Goal: Task Accomplishment & Management: Use online tool/utility

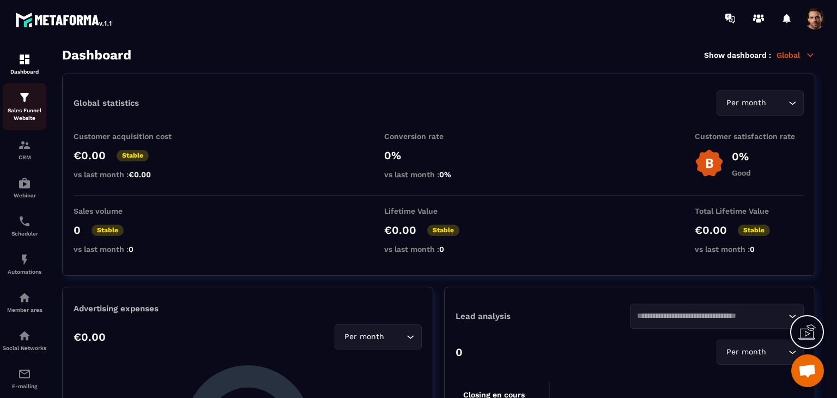
click at [26, 116] on p "Sales Funnel Website" at bounding box center [25, 114] width 44 height 15
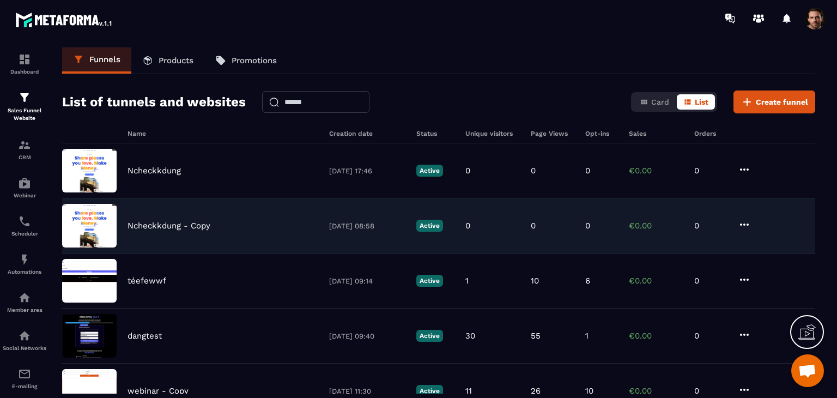
click at [746, 226] on icon at bounding box center [744, 224] width 13 height 13
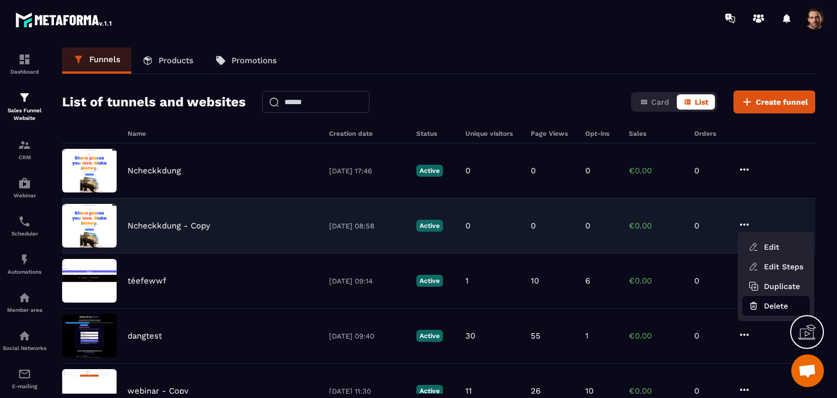
click at [767, 311] on button "Delete" at bounding box center [776, 306] width 68 height 20
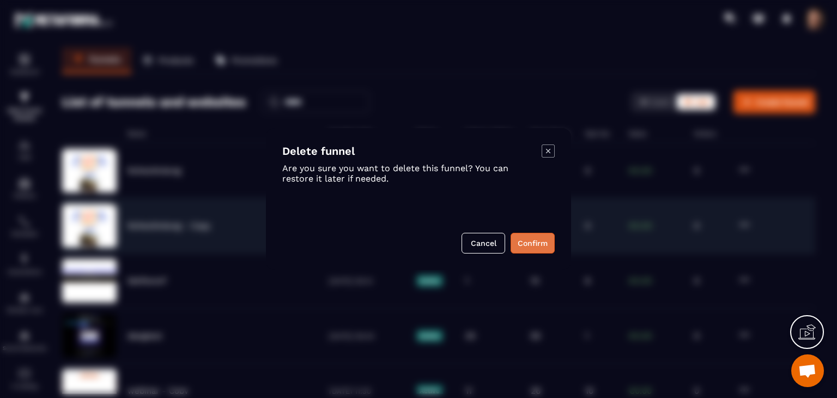
click at [528, 247] on button "Confirm" at bounding box center [533, 243] width 44 height 21
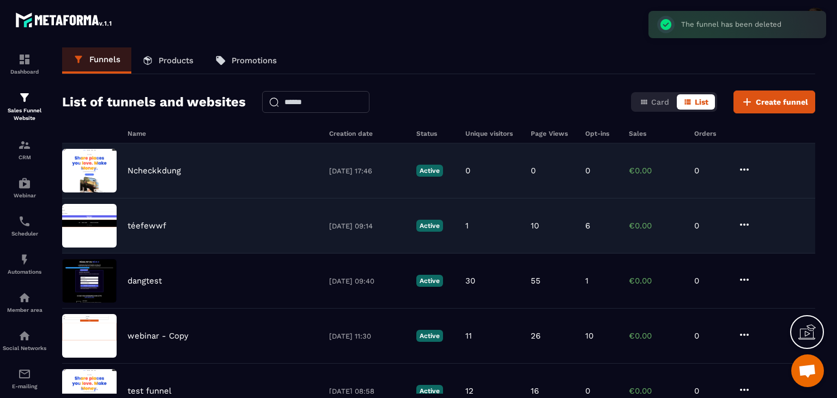
click at [743, 168] on icon at bounding box center [744, 169] width 9 height 2
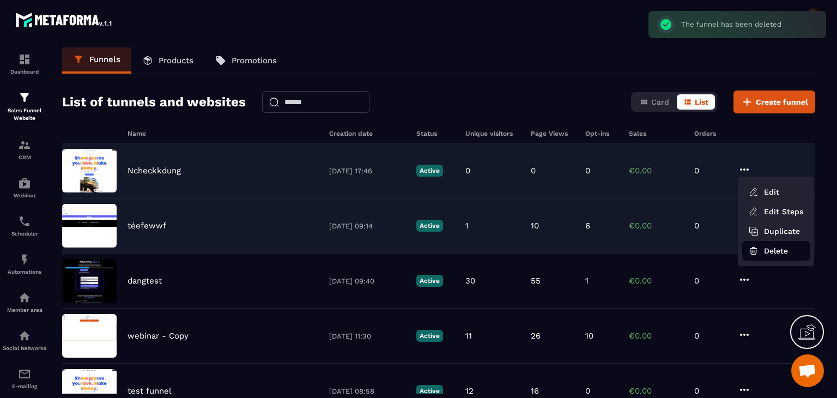
click at [770, 251] on button "Delete" at bounding box center [776, 251] width 68 height 20
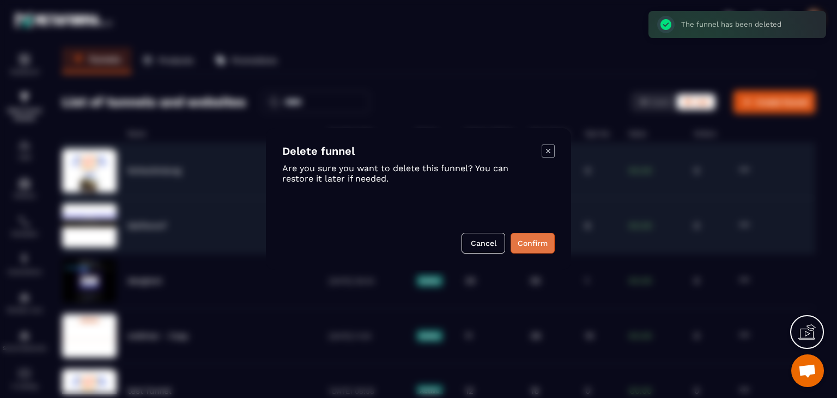
click at [534, 247] on button "Confirm" at bounding box center [533, 243] width 44 height 21
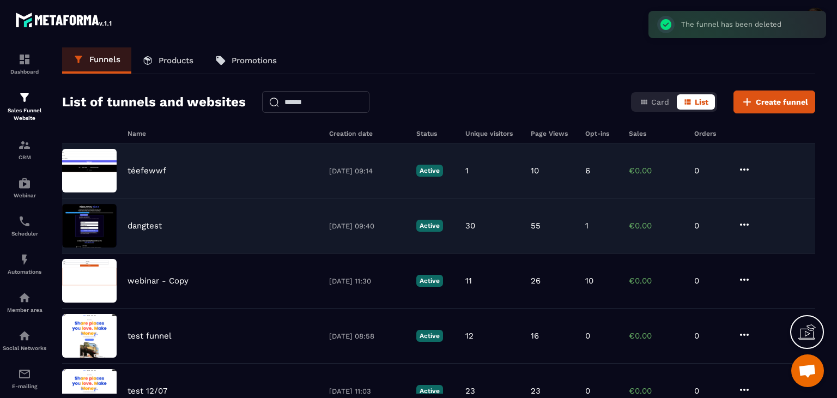
click at [159, 64] on link "Products" at bounding box center [167, 60] width 73 height 26
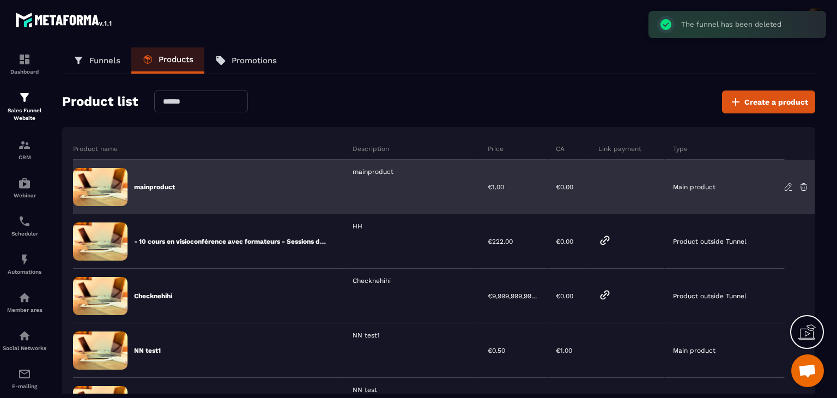
click at [803, 186] on icon at bounding box center [804, 186] width 7 height 7
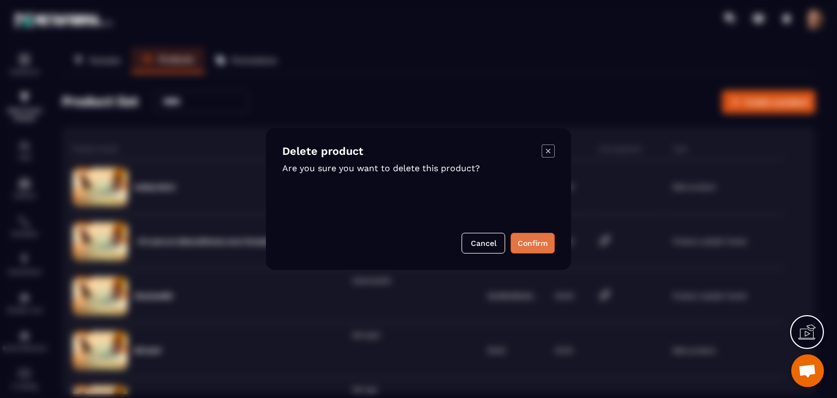
click at [544, 243] on button "Confirm" at bounding box center [533, 243] width 44 height 21
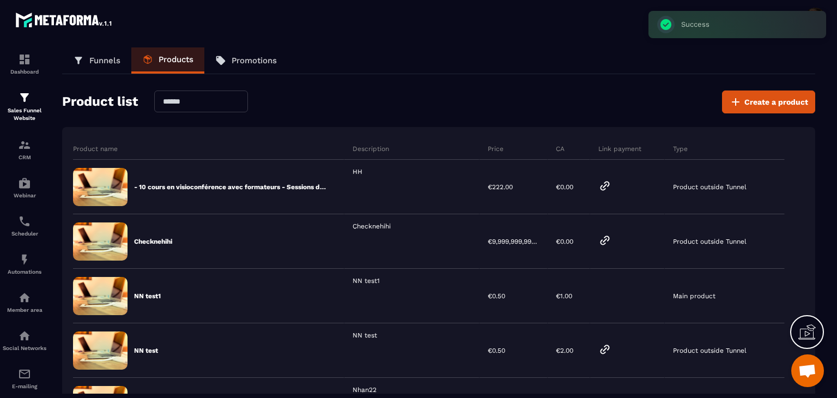
click at [100, 64] on p "Funnels" at bounding box center [104, 61] width 31 height 10
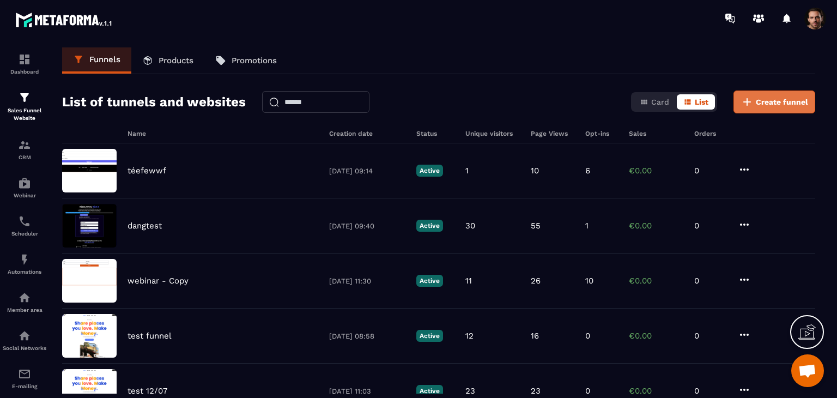
click at [787, 106] on span "Create funnel" at bounding box center [782, 101] width 52 height 11
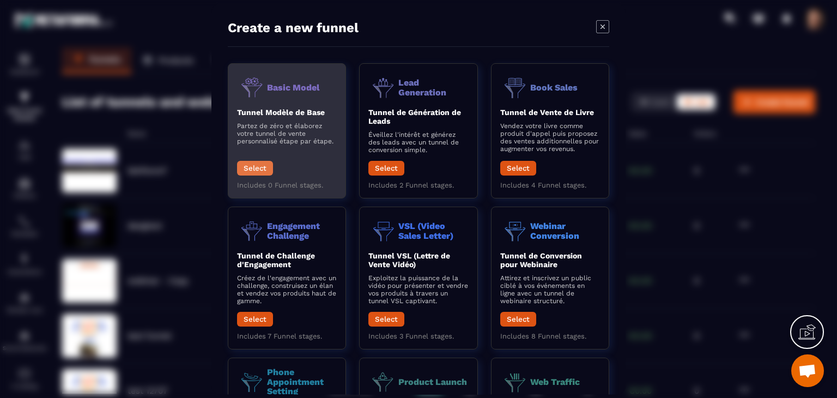
click at [264, 168] on button "Select" at bounding box center [255, 168] width 36 height 15
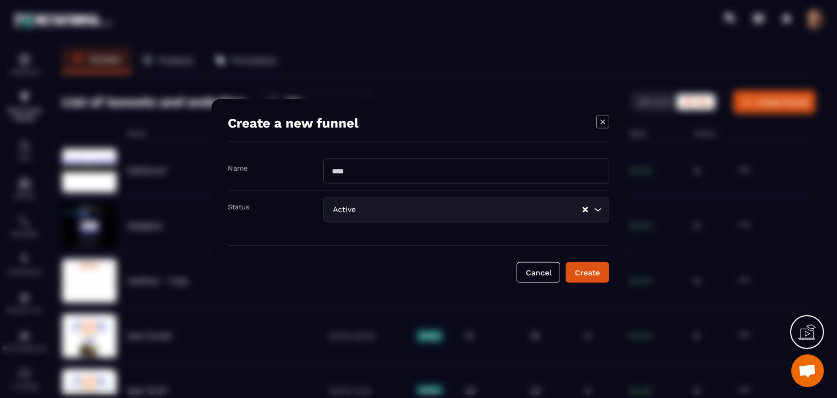
click at [430, 172] on input "Modal window" at bounding box center [466, 171] width 286 height 25
type input "**********"
click at [573, 273] on div "Create" at bounding box center [587, 272] width 29 height 11
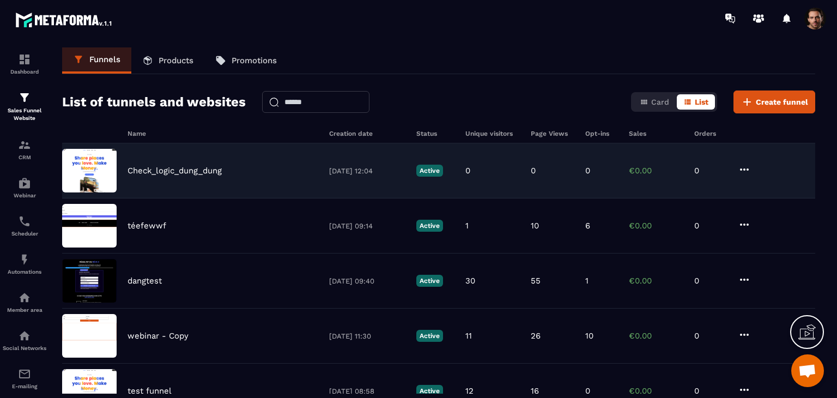
click at [456, 159] on div "Check_logic_dung_dung [DATE] 12:04 Active 0 0 0 €0.00 0" at bounding box center [438, 170] width 753 height 55
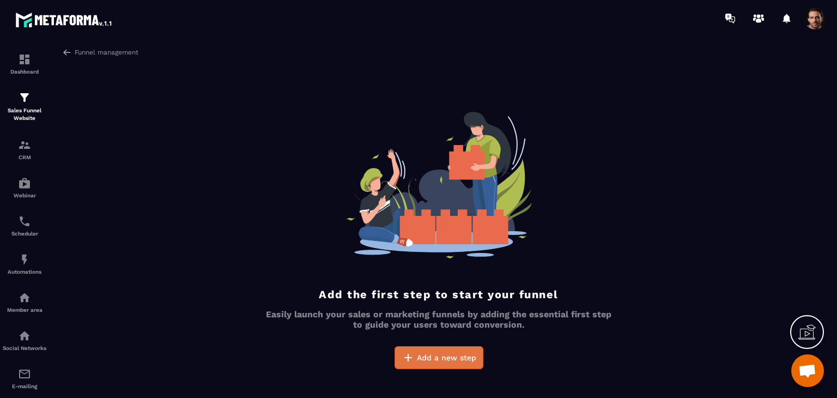
click at [471, 357] on span "Add a new step" at bounding box center [446, 357] width 59 height 11
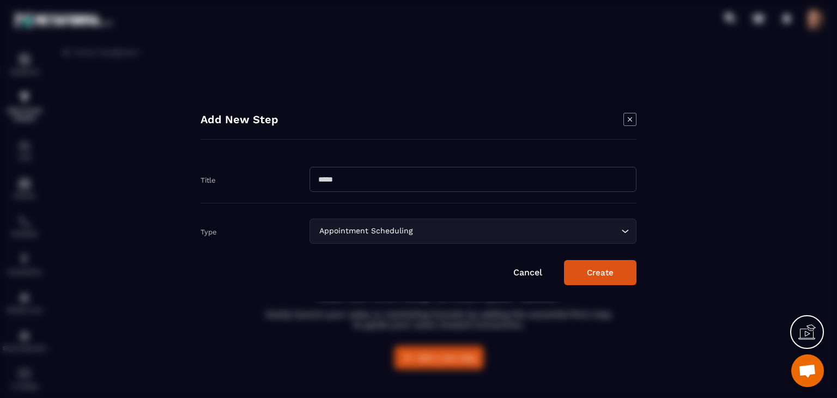
click at [338, 174] on input "Modal window" at bounding box center [473, 179] width 327 height 25
type input "********"
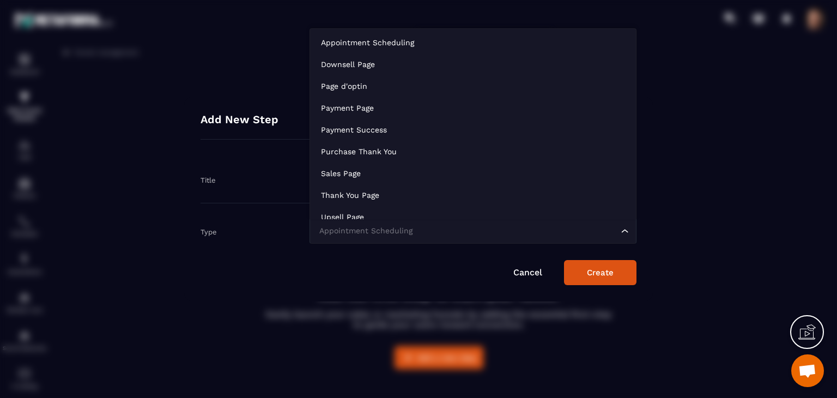
click at [336, 232] on div "Appointment Scheduling" at bounding box center [468, 231] width 304 height 12
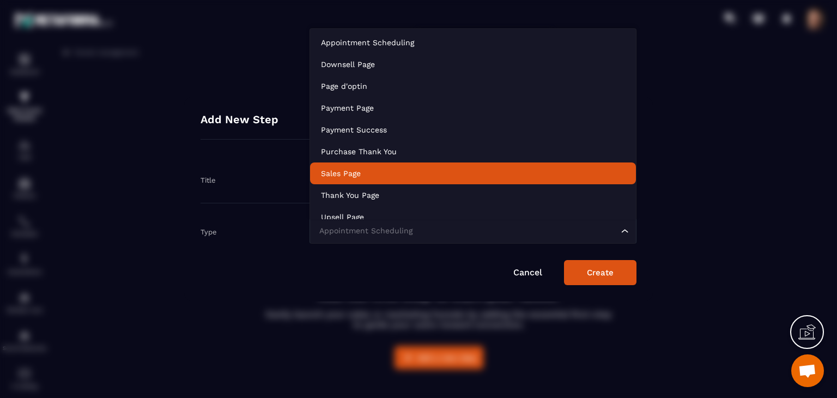
click at [407, 178] on p "Sales Page" at bounding box center [473, 173] width 304 height 11
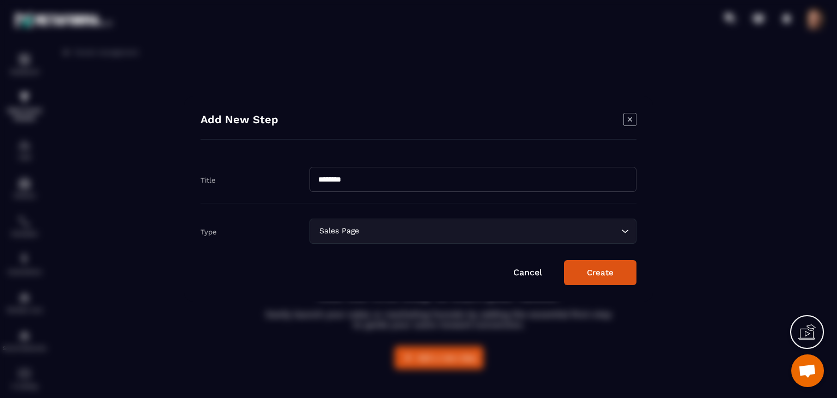
click at [599, 268] on button "Create" at bounding box center [600, 272] width 72 height 25
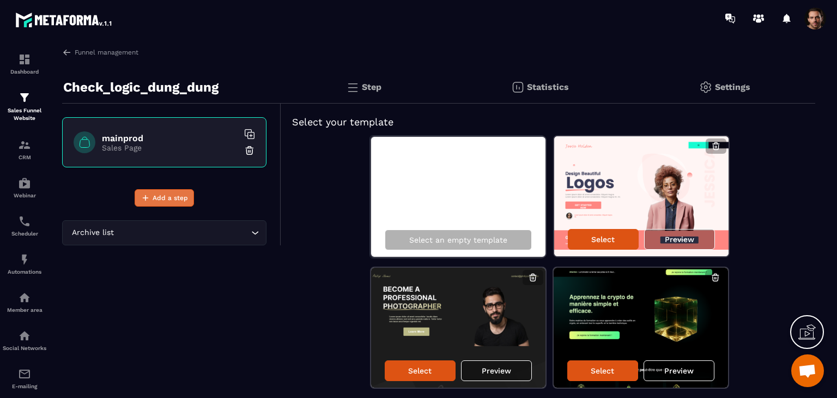
click at [169, 199] on span "Add a step" at bounding box center [170, 197] width 35 height 11
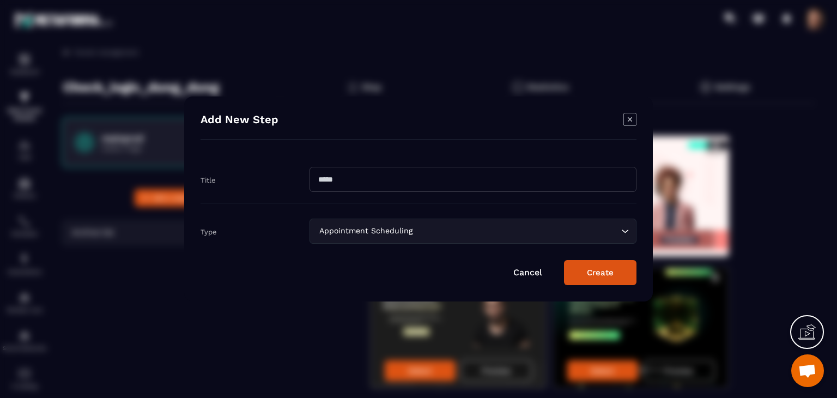
click at [386, 178] on input "Modal window" at bounding box center [473, 179] width 327 height 25
type input "*********"
click at [397, 238] on div "Appointment Scheduling Loading..." at bounding box center [473, 231] width 327 height 25
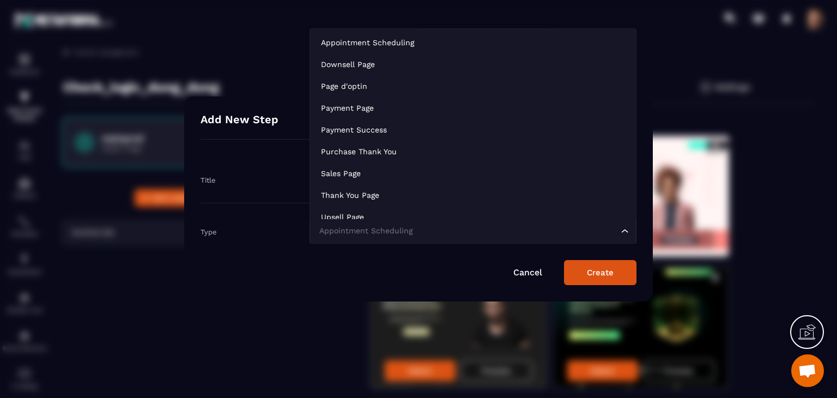
scroll to position [8, 0]
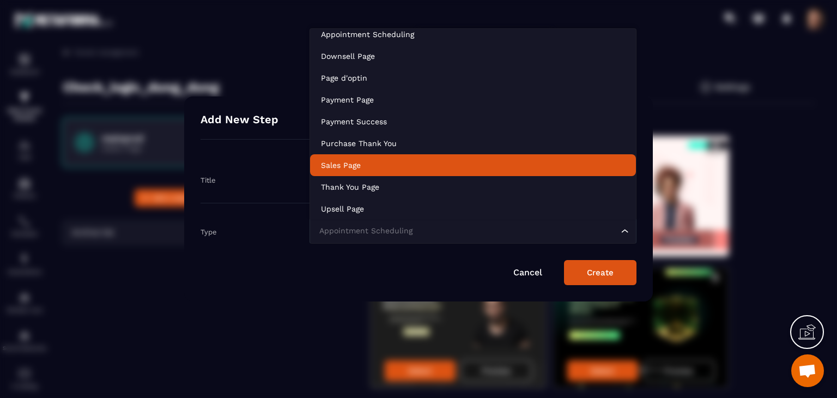
click at [374, 161] on p "Sales Page" at bounding box center [473, 165] width 304 height 11
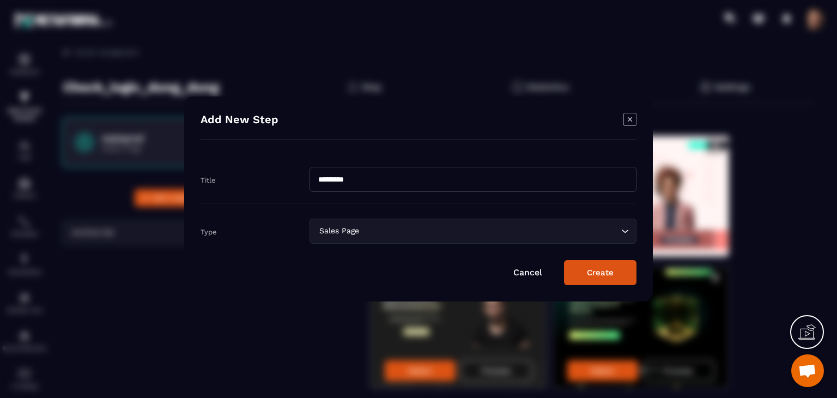
click at [594, 280] on button "Create" at bounding box center [600, 272] width 72 height 25
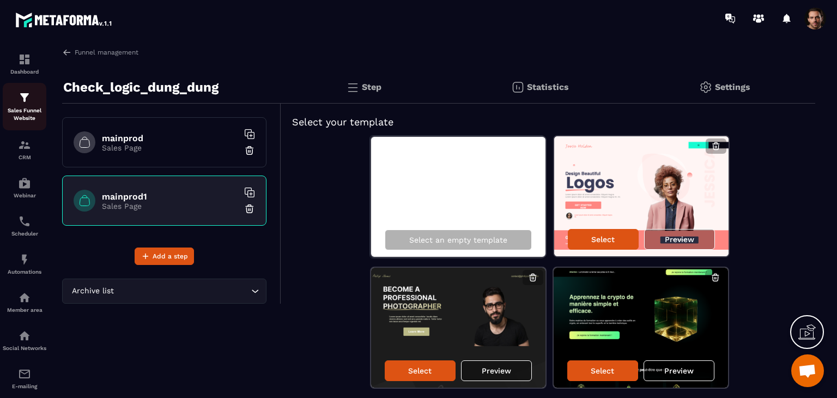
click at [21, 113] on p "Sales Funnel Website" at bounding box center [25, 114] width 44 height 15
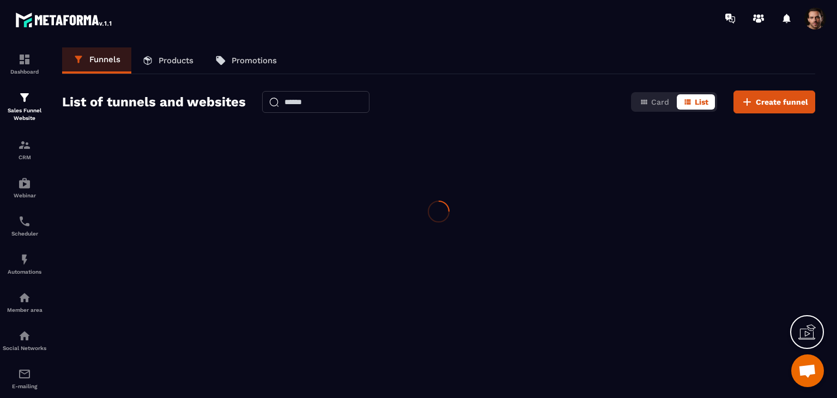
click at [185, 65] on p "Products" at bounding box center [176, 61] width 35 height 10
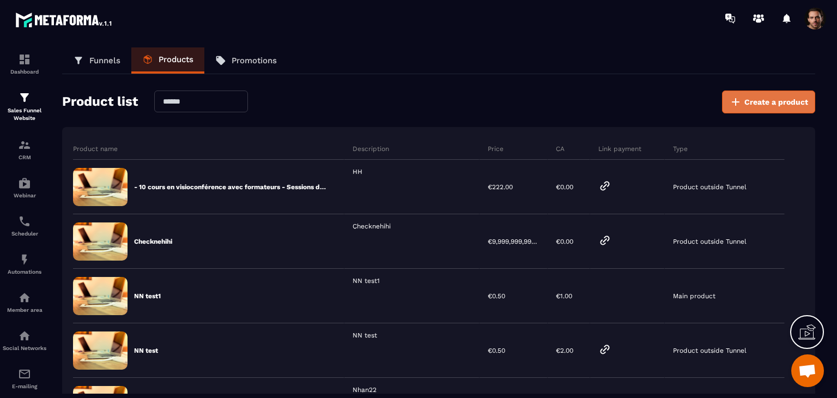
click at [767, 98] on span "Create a product" at bounding box center [776, 101] width 64 height 11
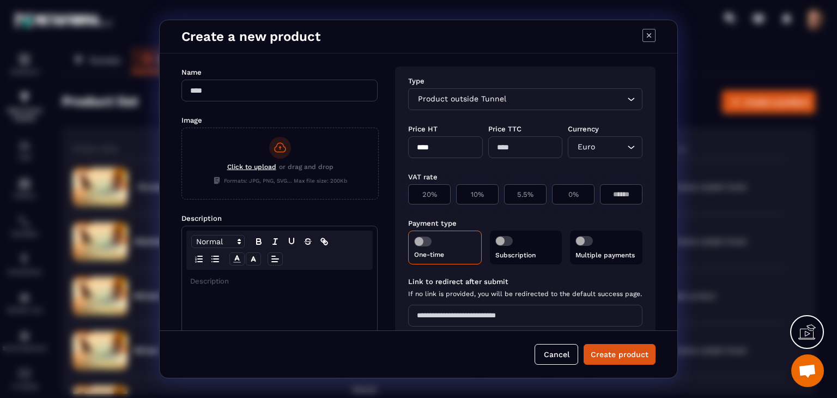
click at [232, 99] on input "Modal window" at bounding box center [279, 91] width 196 height 22
type input "********"
click at [244, 302] on div "Modal window" at bounding box center [279, 356] width 195 height 172
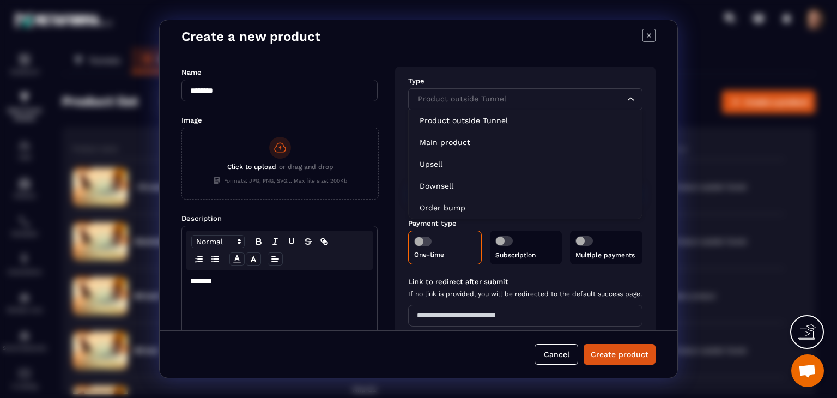
click at [413, 99] on div "Product outside Tunnel Loading..." at bounding box center [525, 99] width 234 height 22
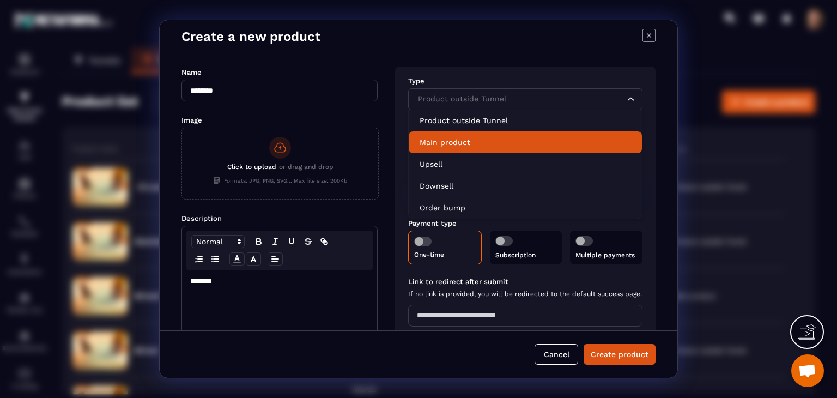
click at [441, 148] on li "Main product" at bounding box center [525, 142] width 233 height 22
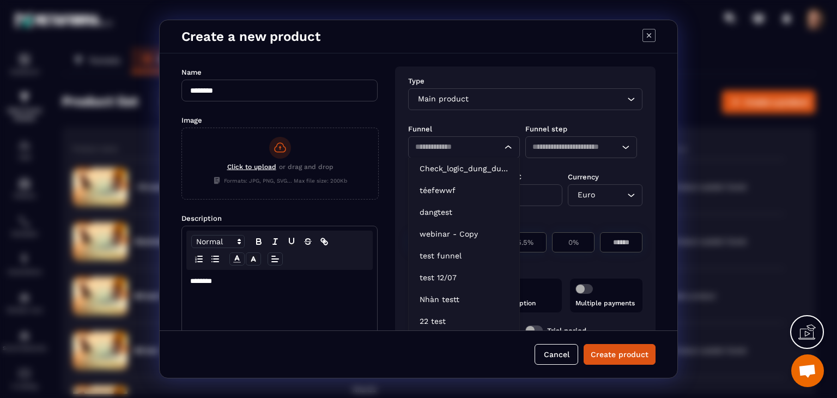
click at [441, 148] on input "Search for option" at bounding box center [453, 147] width 77 height 12
click at [461, 175] on li "Check_logic_dung_dung" at bounding box center [464, 168] width 111 height 22
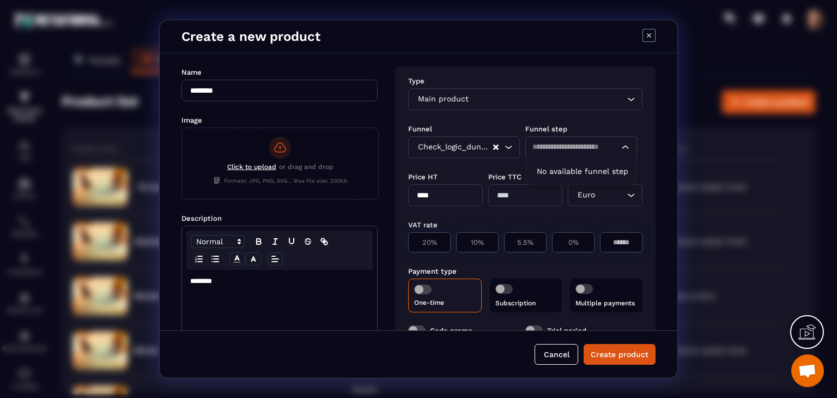
click at [547, 151] on input "Search for option" at bounding box center [575, 147] width 87 height 12
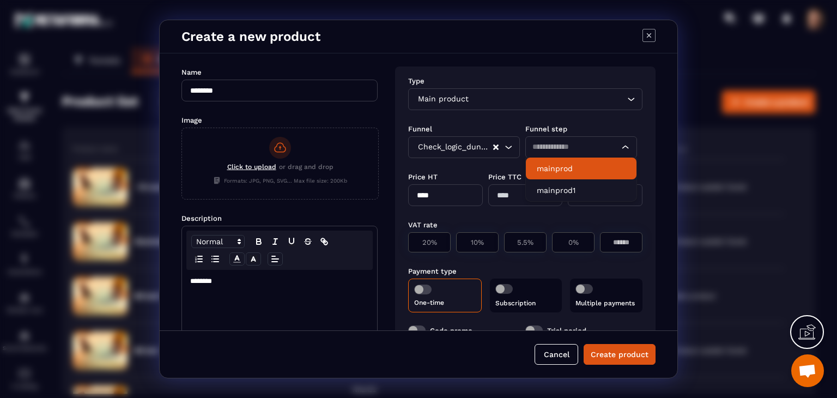
click at [574, 172] on p "mainprod" at bounding box center [581, 168] width 89 height 11
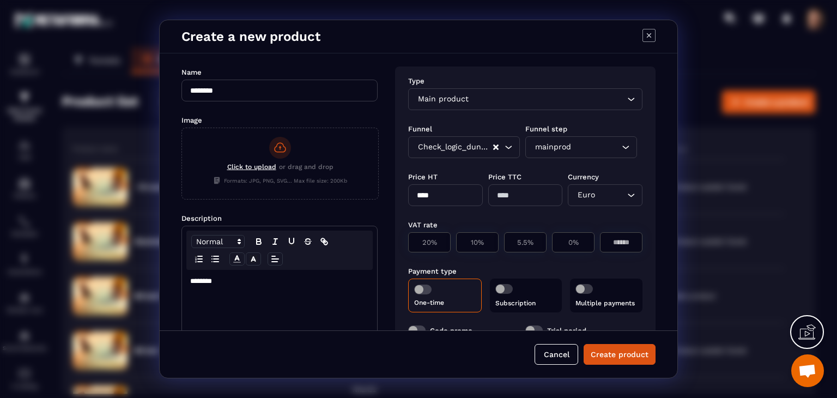
click at [452, 203] on input "****" at bounding box center [445, 195] width 75 height 22
type input "*"
click at [553, 229] on div "VAT rate" at bounding box center [525, 224] width 234 height 10
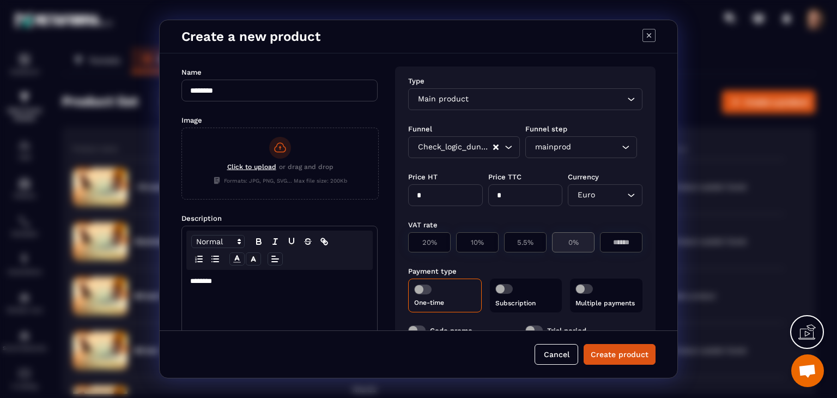
click at [575, 241] on p "0%" at bounding box center [573, 242] width 31 height 8
type input "*"
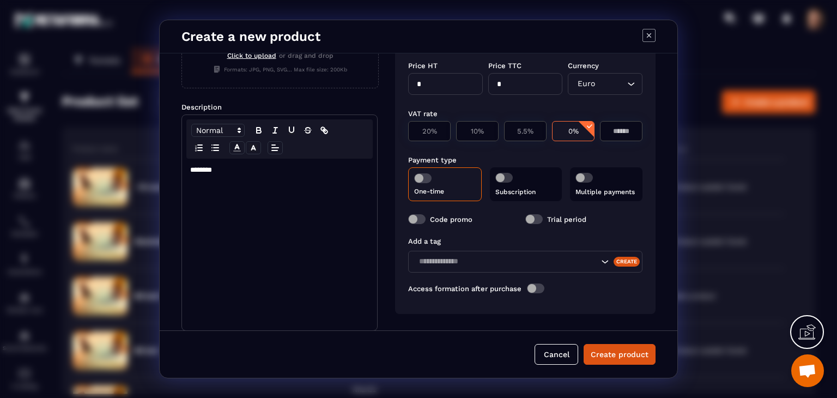
click at [426, 174] on span "Modal window" at bounding box center [422, 178] width 17 height 10
click at [623, 220] on div "Trial period" at bounding box center [583, 219] width 117 height 10
click at [625, 344] on button "Create product" at bounding box center [620, 354] width 72 height 21
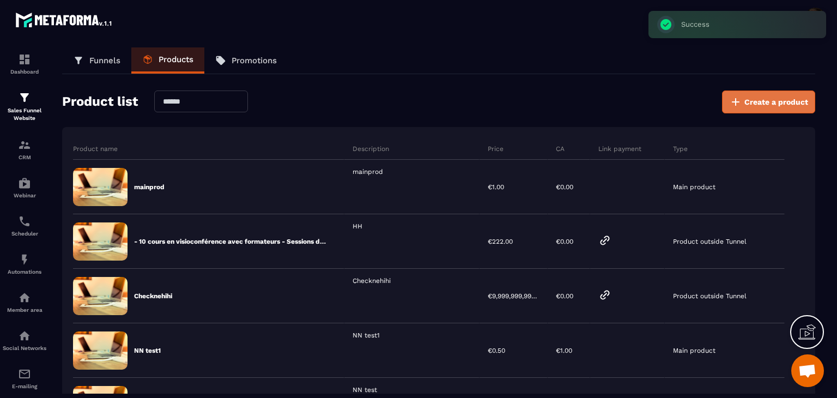
click at [742, 102] on button "Create a product" at bounding box center [768, 101] width 93 height 23
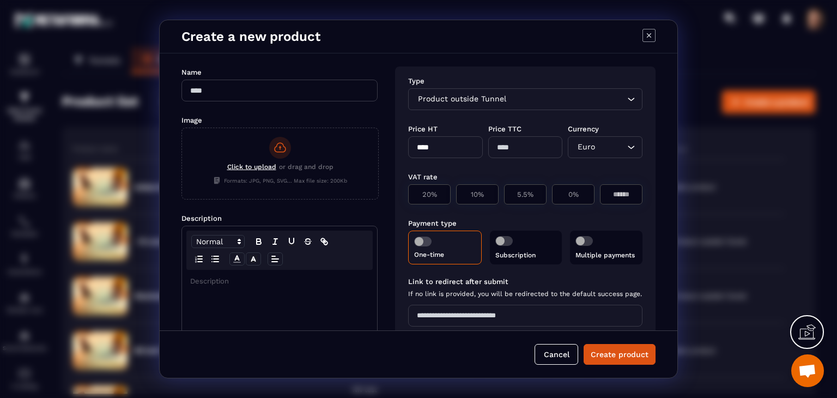
click at [237, 93] on input "Modal window" at bounding box center [279, 91] width 196 height 22
click at [234, 93] on input "*********" at bounding box center [279, 91] width 196 height 22
type input "*********"
click at [282, 293] on div "Modal window" at bounding box center [279, 356] width 195 height 172
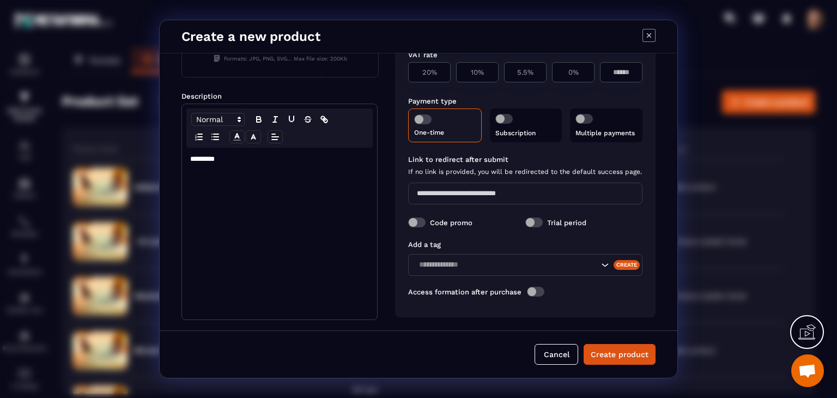
scroll to position [0, 0]
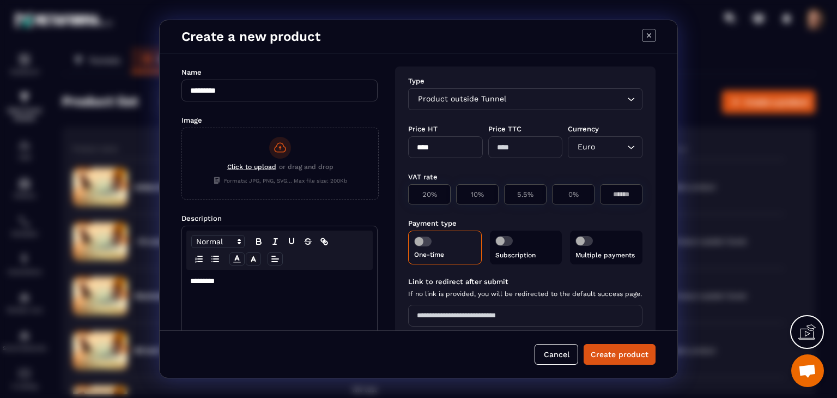
click at [520, 95] on input "Search for option" at bounding box center [566, 99] width 116 height 12
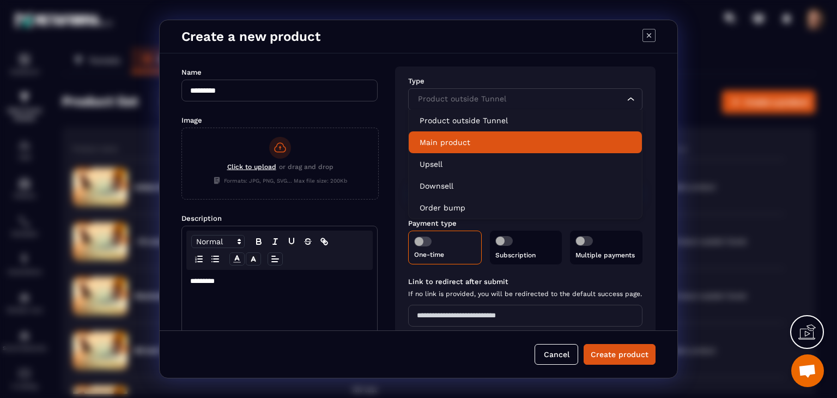
click at [496, 136] on li "Main product" at bounding box center [525, 142] width 233 height 22
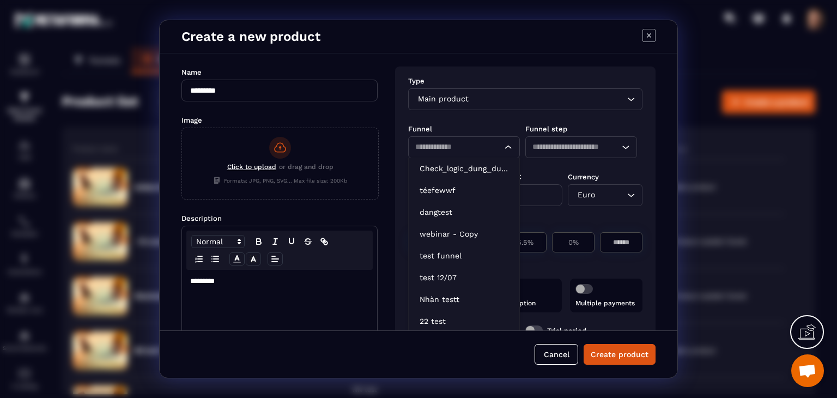
click at [481, 149] on input "Search for option" at bounding box center [453, 147] width 77 height 12
click at [477, 172] on p "Check_logic_dung_dung" at bounding box center [464, 168] width 89 height 11
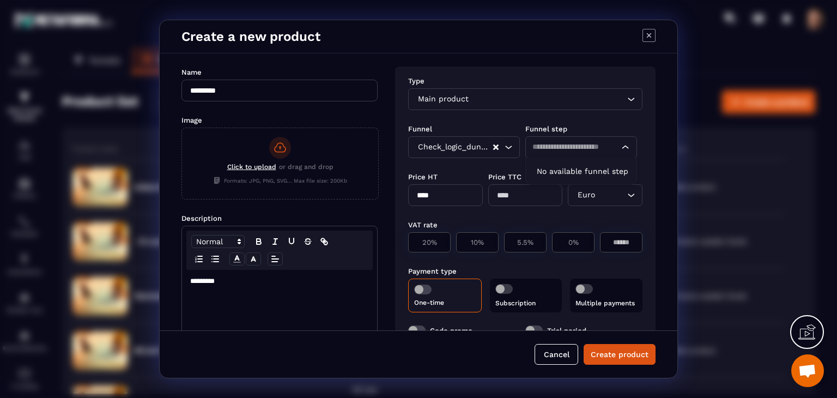
click at [548, 148] on input "Search for option" at bounding box center [575, 147] width 87 height 12
click at [575, 176] on li "mainprod1" at bounding box center [581, 168] width 111 height 22
click at [433, 198] on input "****" at bounding box center [445, 195] width 75 height 22
type input "*"
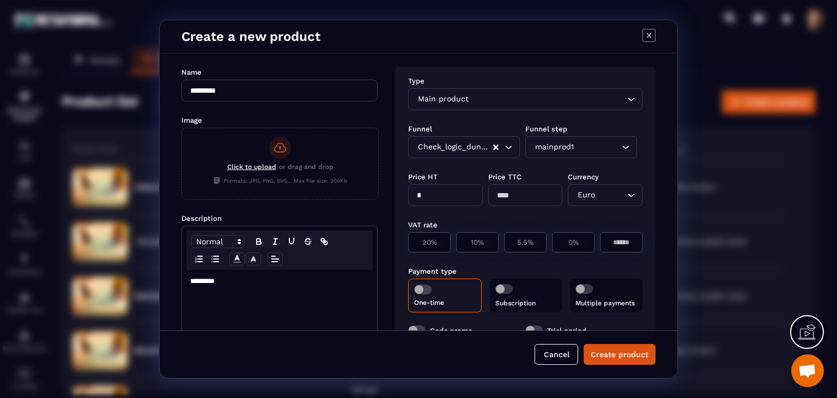
type input "*"
click at [545, 216] on div "VAT rate 20% 10% 5.5% 0%" at bounding box center [525, 236] width 234 height 46
click at [589, 247] on div "0%" at bounding box center [573, 242] width 43 height 20
type input "*"
click at [417, 292] on span "Modal window" at bounding box center [422, 289] width 17 height 10
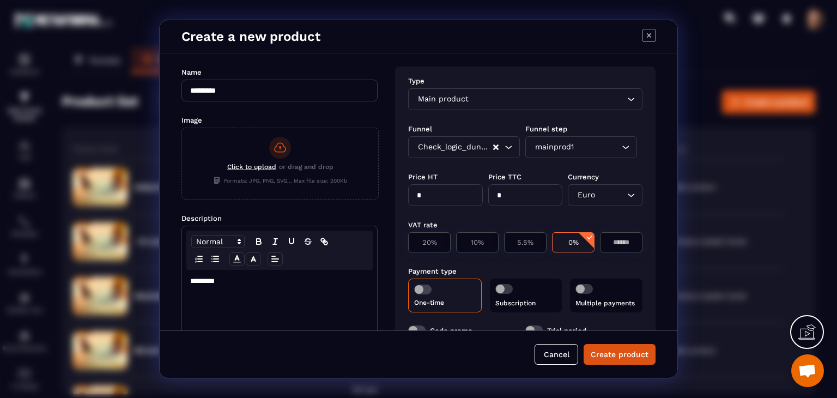
scroll to position [111, 0]
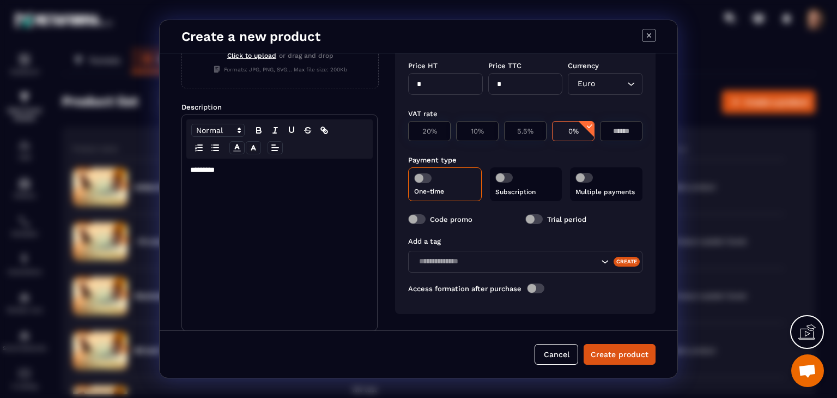
click at [571, 243] on div "Add a tag" at bounding box center [525, 241] width 234 height 8
click at [614, 355] on button "Create product" at bounding box center [620, 354] width 72 height 21
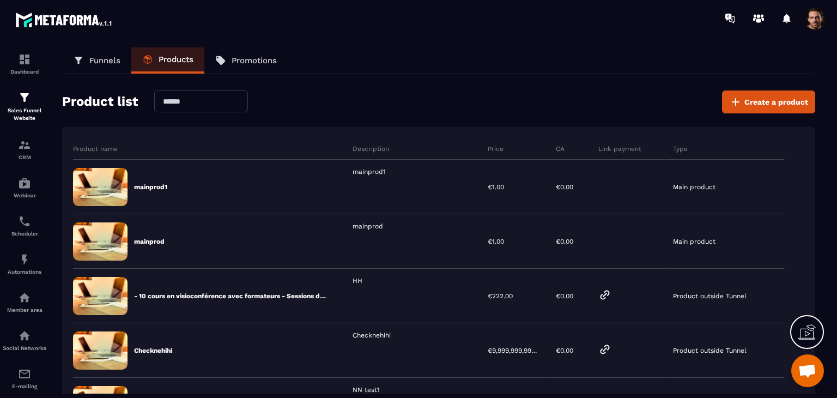
click at [112, 58] on p "Funnels" at bounding box center [104, 61] width 31 height 10
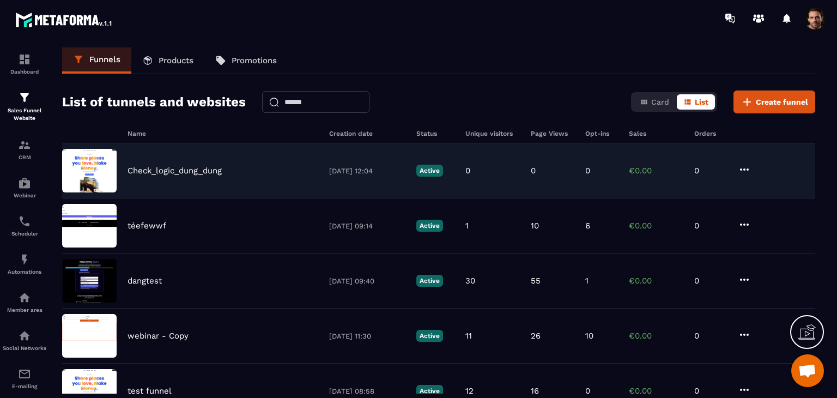
click at [658, 175] on div "Check_logic_dung_dung [DATE] 12:04 Active 0 0 0 €0.00 0" at bounding box center [438, 170] width 753 height 55
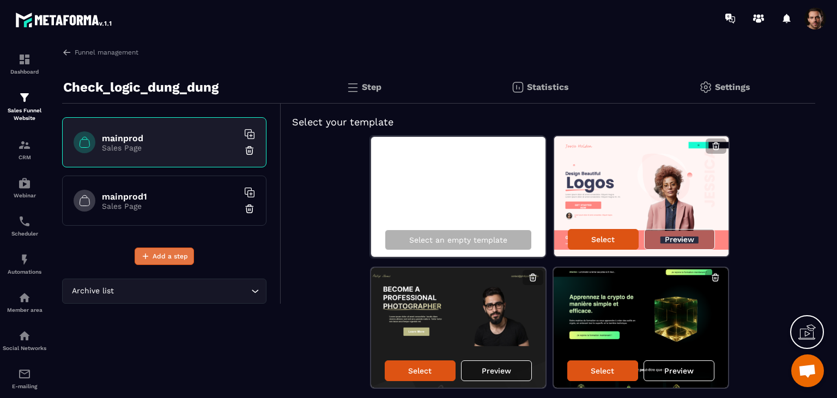
click at [169, 258] on span "Add a step" at bounding box center [170, 256] width 35 height 11
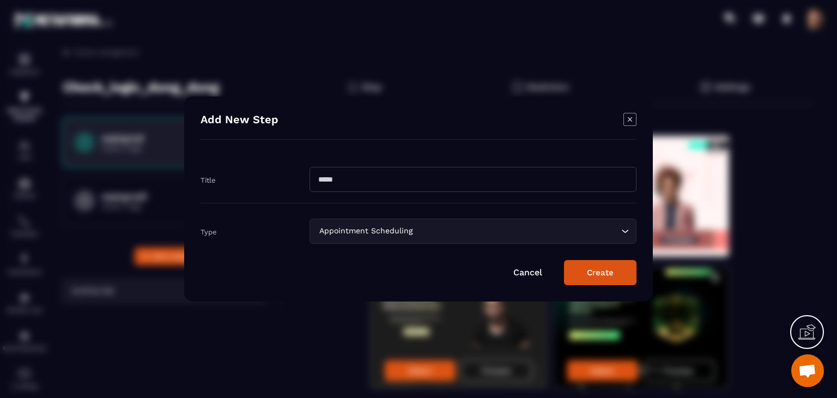
click at [451, 179] on input "Modal window" at bounding box center [473, 179] width 327 height 25
type input "*******"
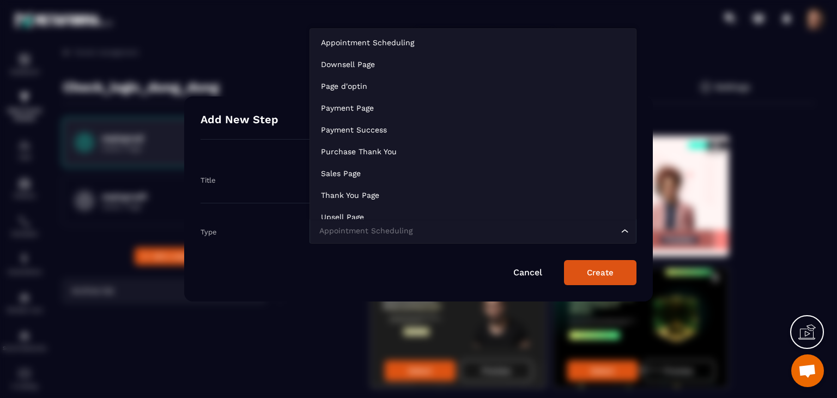
click at [481, 233] on input "Search for option" at bounding box center [468, 231] width 302 height 12
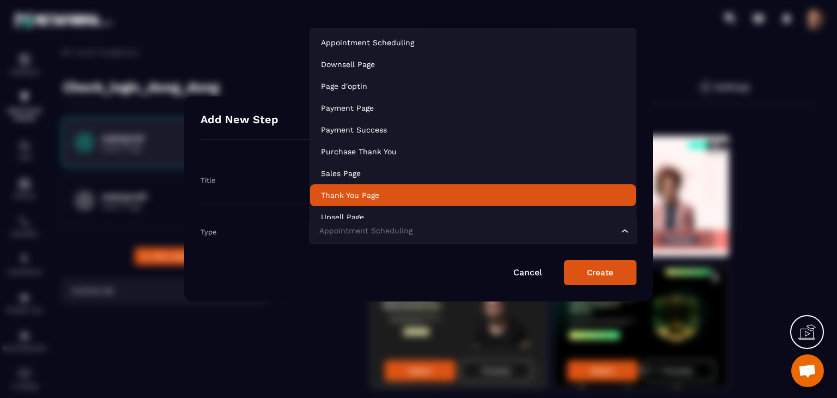
scroll to position [8, 0]
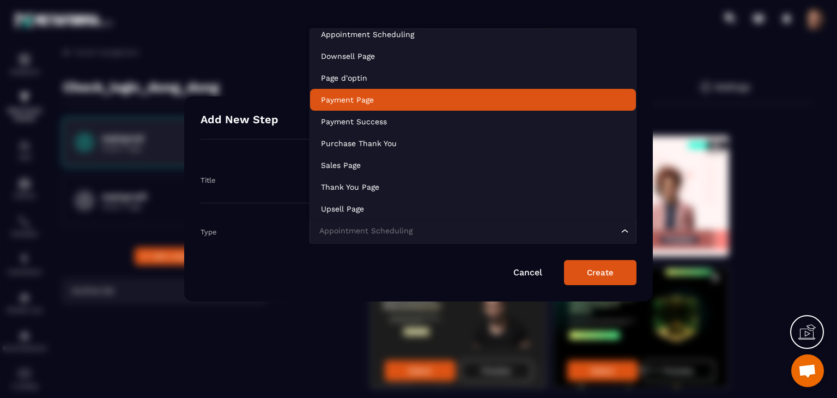
click at [425, 95] on p "Payment Page" at bounding box center [473, 99] width 304 height 11
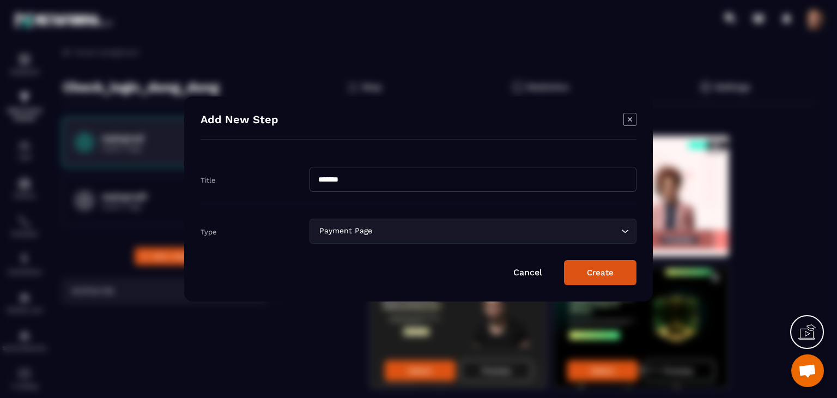
click at [621, 264] on button "Create" at bounding box center [600, 272] width 72 height 25
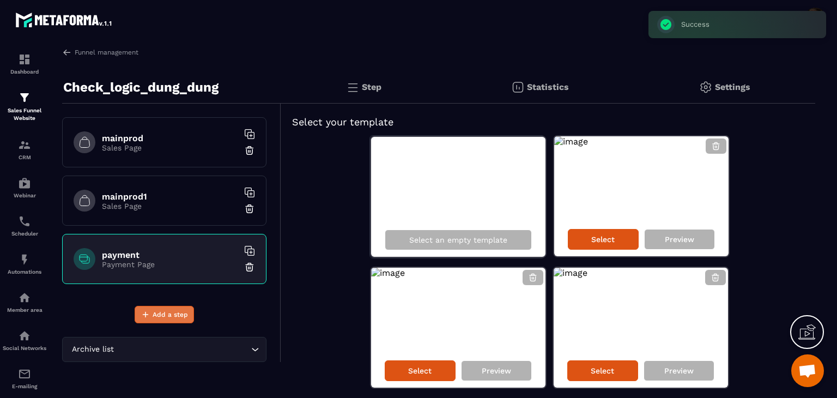
click at [150, 310] on icon at bounding box center [146, 315] width 10 height 10
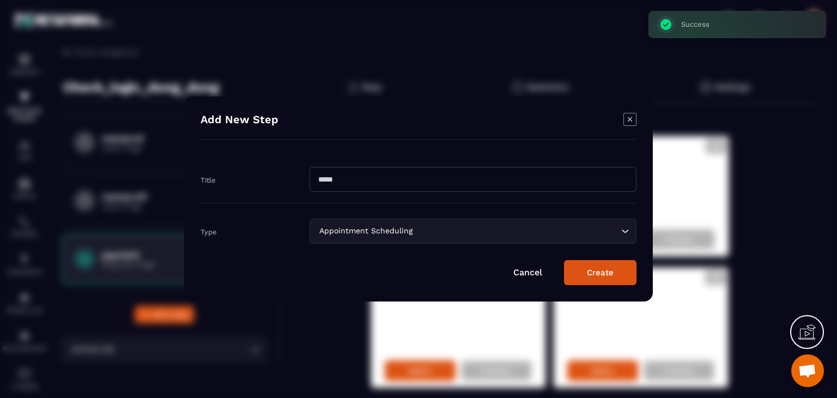
click at [370, 174] on input "Modal window" at bounding box center [473, 179] width 327 height 25
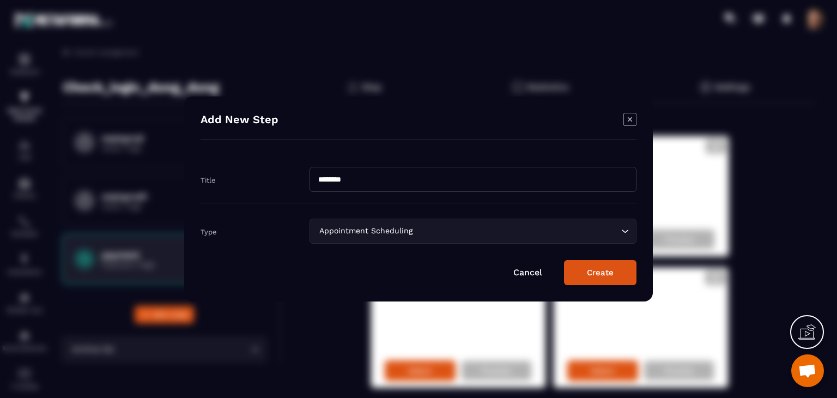
type input "********"
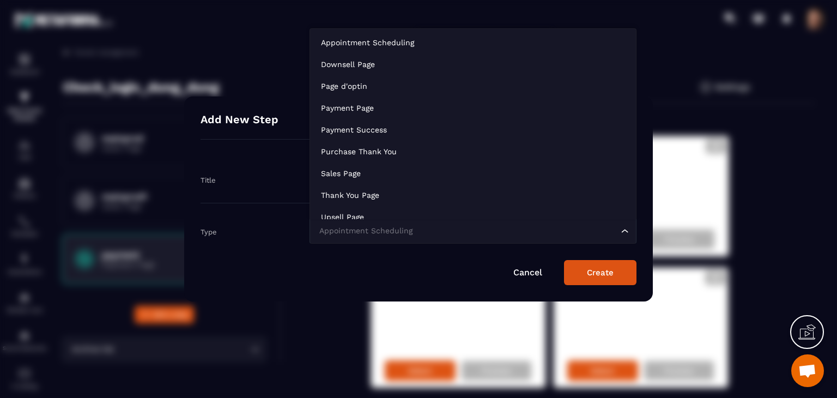
click at [440, 225] on div "Appointment Scheduling Loading..." at bounding box center [473, 231] width 327 height 25
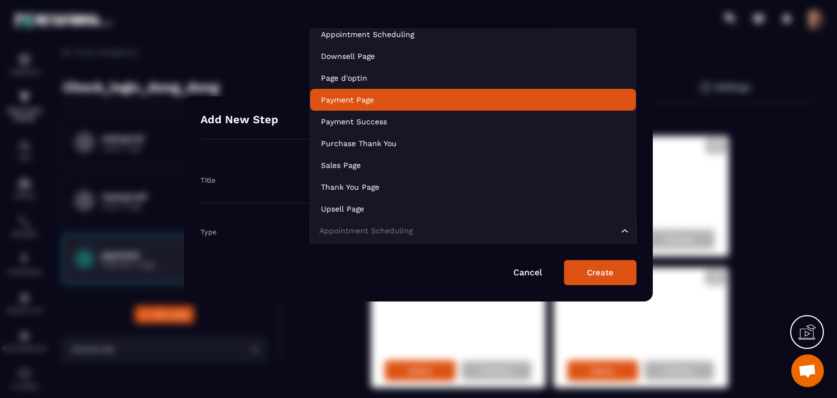
click at [405, 94] on p "Payment Page" at bounding box center [473, 99] width 304 height 11
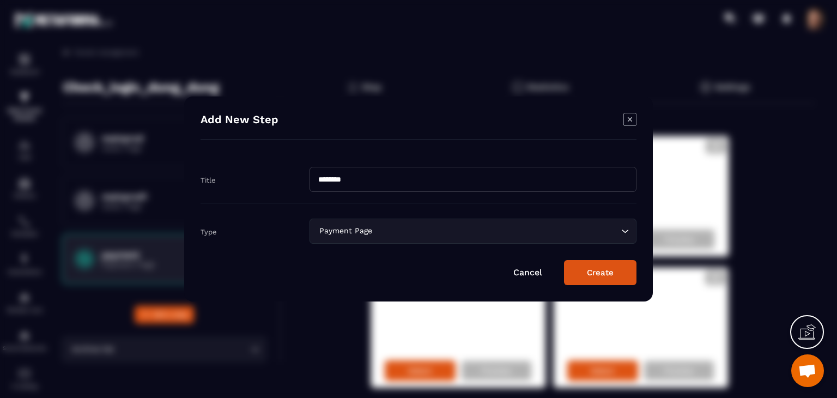
click at [623, 279] on button "Create" at bounding box center [600, 272] width 72 height 25
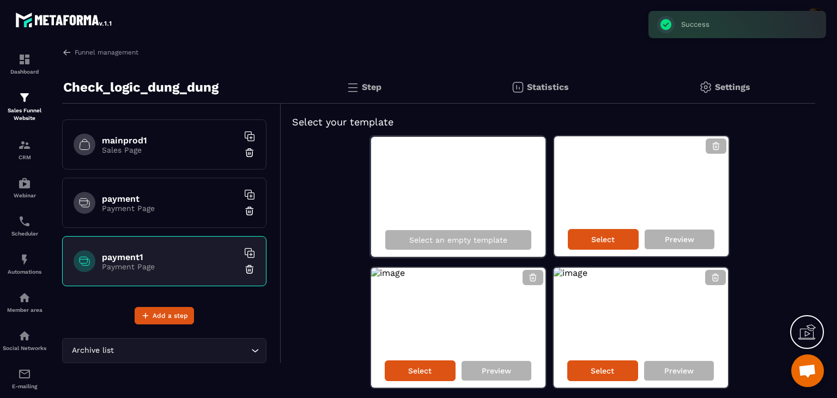
scroll to position [57, 0]
click at [31, 115] on p "Sales Funnel Website" at bounding box center [25, 114] width 44 height 15
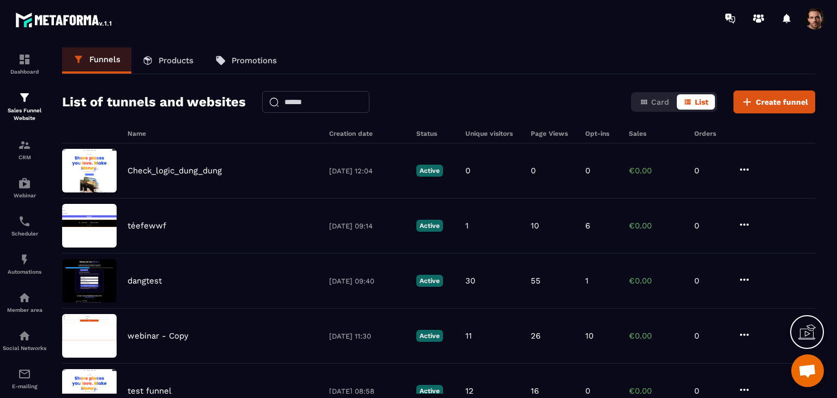
click at [185, 65] on link "Products" at bounding box center [167, 60] width 73 height 26
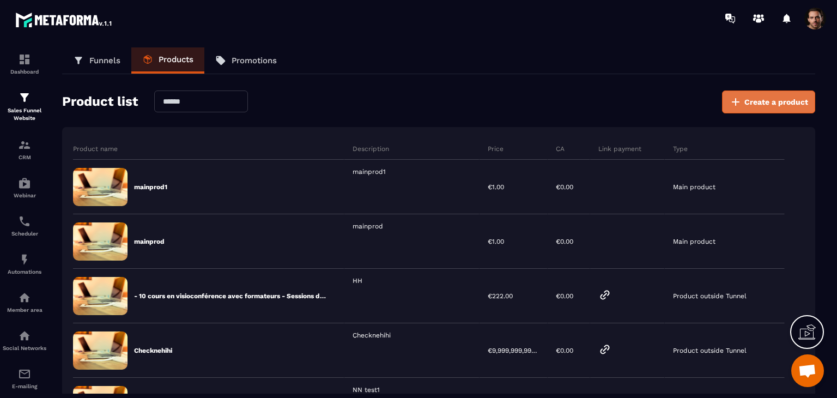
click at [750, 108] on button "Create a product" at bounding box center [768, 101] width 93 height 23
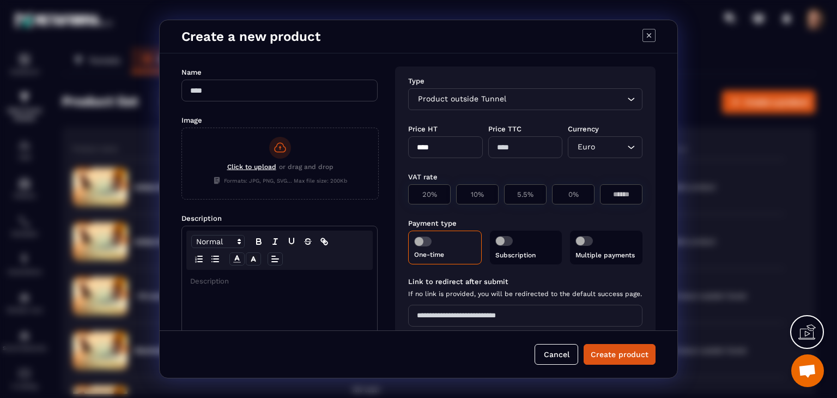
click at [317, 92] on input "Modal window" at bounding box center [279, 91] width 196 height 22
type input "*******"
click at [288, 294] on div "Modal window" at bounding box center [279, 356] width 195 height 172
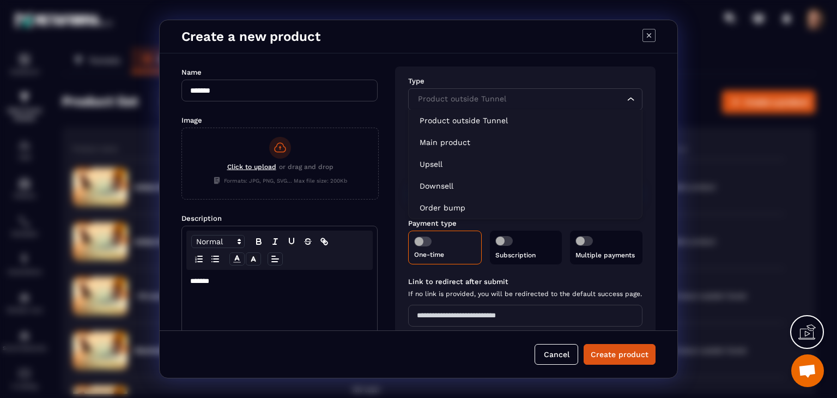
click at [452, 94] on div "Product outside Tunnel" at bounding box center [519, 99] width 211 height 12
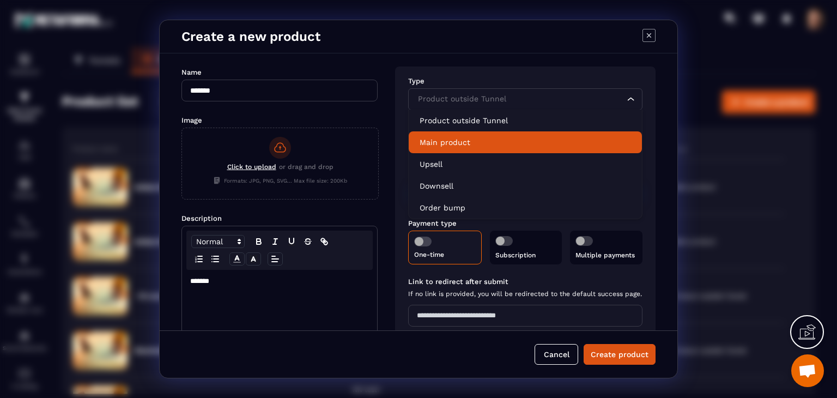
click at [469, 142] on p "Main product" at bounding box center [525, 142] width 211 height 11
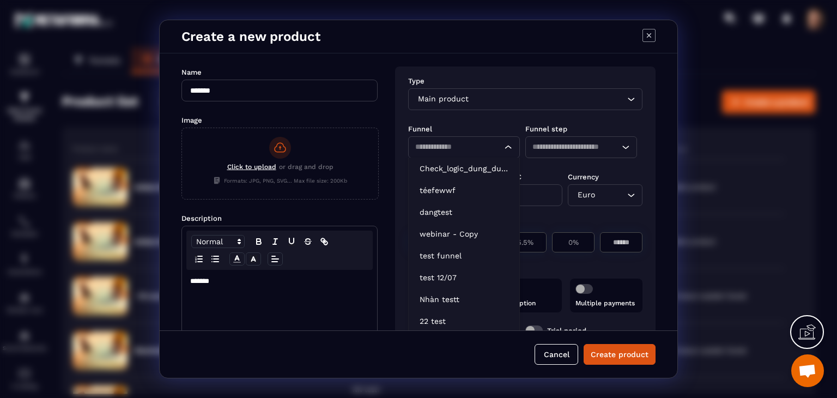
click at [466, 151] on input "Search for option" at bounding box center [453, 147] width 77 height 12
click at [466, 163] on p "Check_logic_dung_dung" at bounding box center [464, 168] width 89 height 11
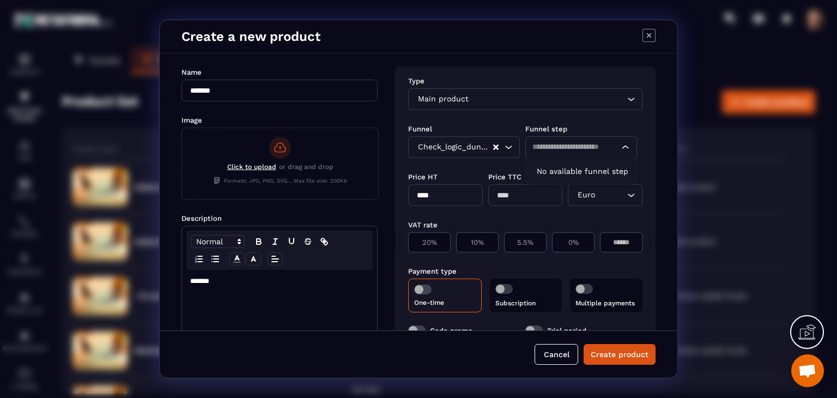
drag, startPoint x: 560, startPoint y: 137, endPoint x: 557, endPoint y: 150, distance: 13.9
click at [557, 150] on div "Loading..." at bounding box center [581, 147] width 112 height 22
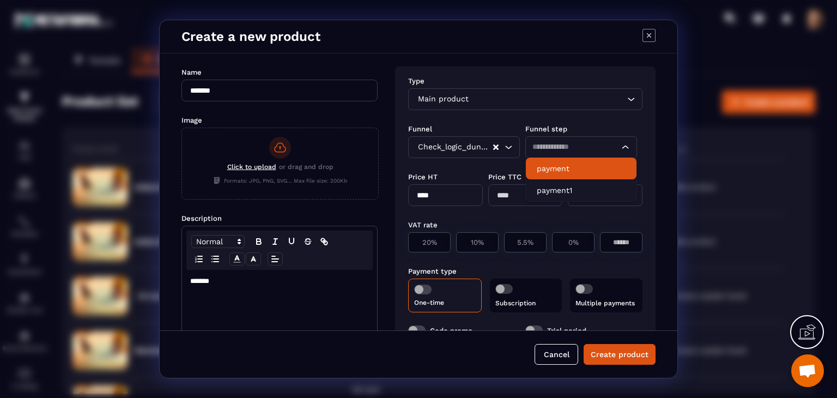
click at [557, 150] on input "Search for option" at bounding box center [575, 147] width 87 height 12
click at [556, 171] on p "payment" at bounding box center [581, 168] width 89 height 11
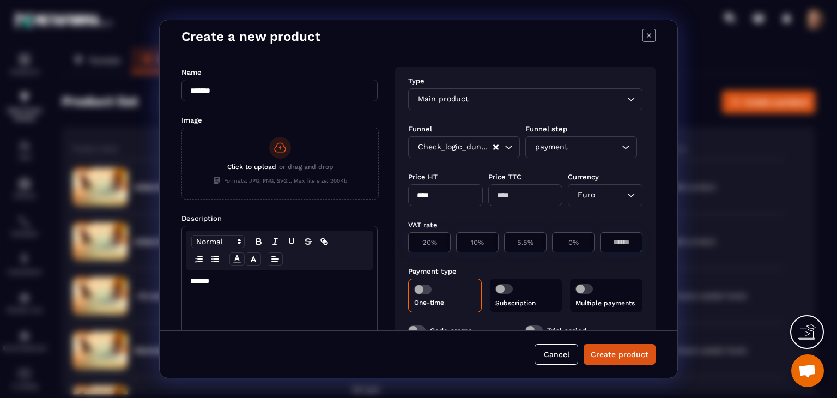
click at [449, 200] on input "****" at bounding box center [445, 195] width 75 height 22
type input "*"
click at [548, 209] on div "Type Main product Loading... Funnel Funnel step Check_logic_dung_dung Loading..…" at bounding box center [525, 245] width 260 height 359
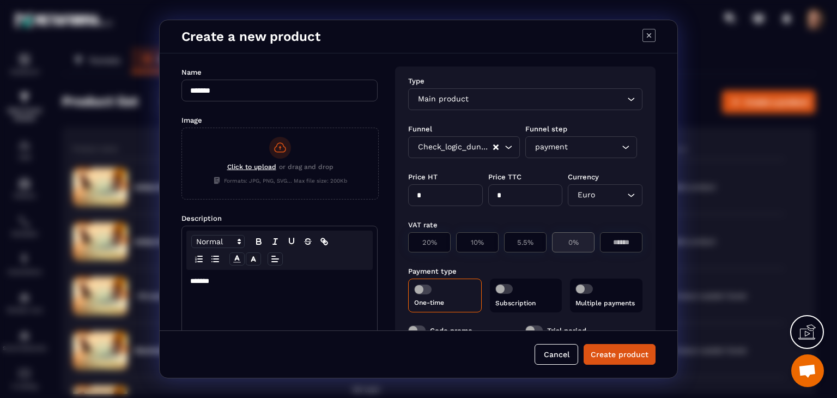
click at [586, 246] on div "0%" at bounding box center [573, 242] width 43 height 20
type input "*"
click at [424, 287] on span "Modal window" at bounding box center [422, 289] width 17 height 10
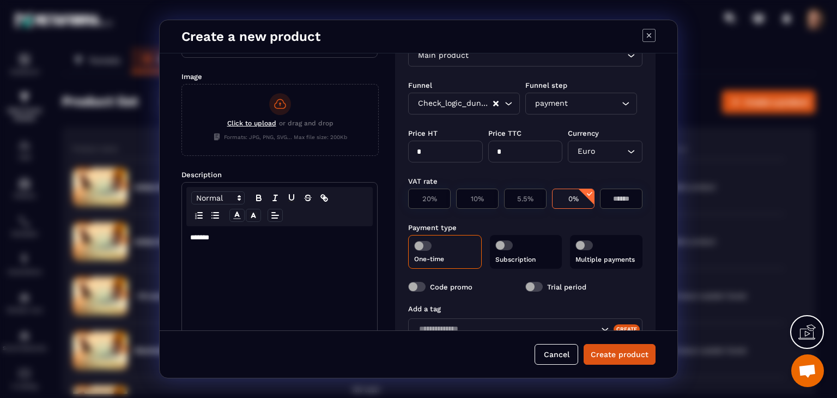
scroll to position [111, 0]
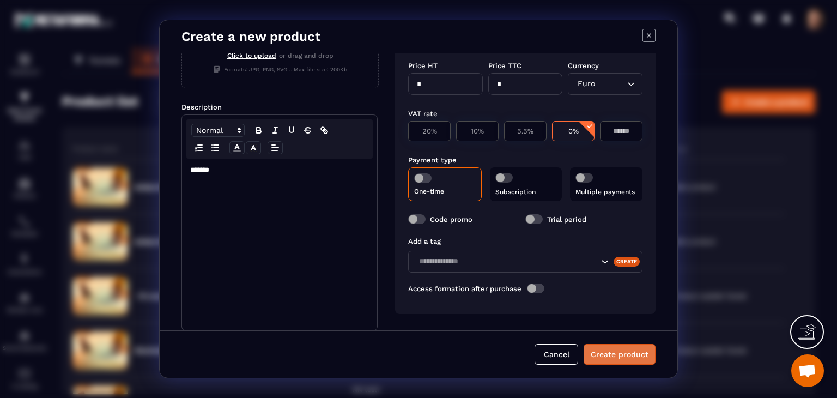
click at [614, 355] on button "Create product" at bounding box center [620, 354] width 72 height 21
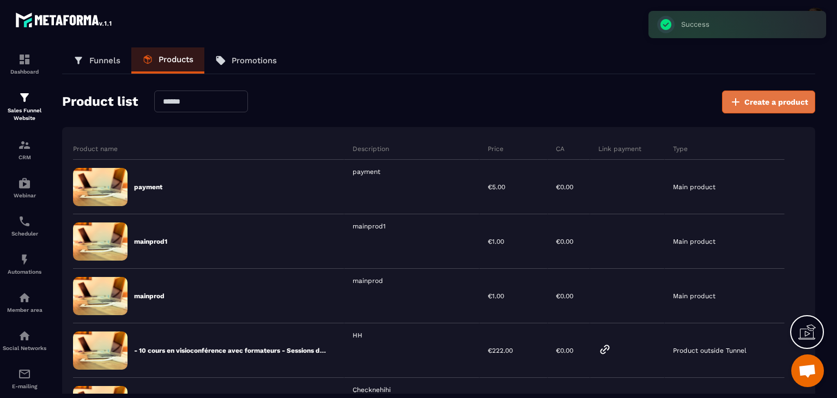
click at [754, 107] on button "Create a product" at bounding box center [768, 101] width 93 height 23
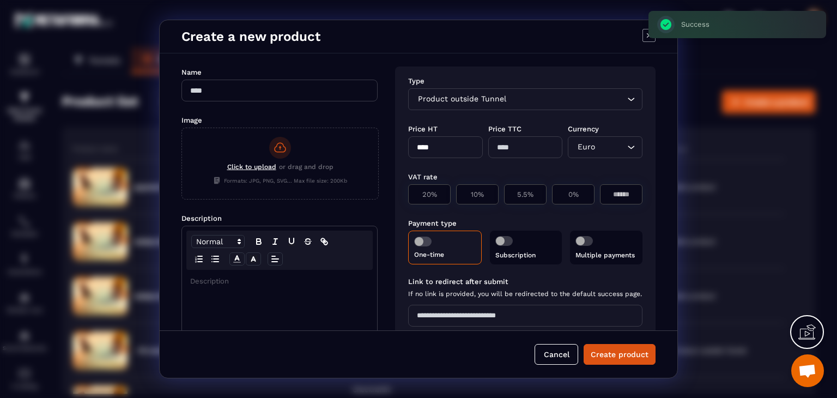
click at [313, 88] on input "Modal window" at bounding box center [279, 91] width 196 height 22
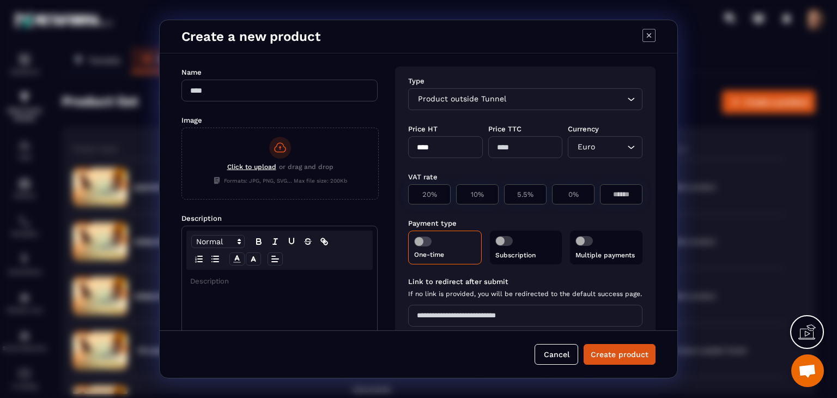
paste input "*********"
type input "*********"
click at [313, 88] on input "*********" at bounding box center [279, 91] width 196 height 22
click at [312, 88] on input "********" at bounding box center [279, 91] width 196 height 22
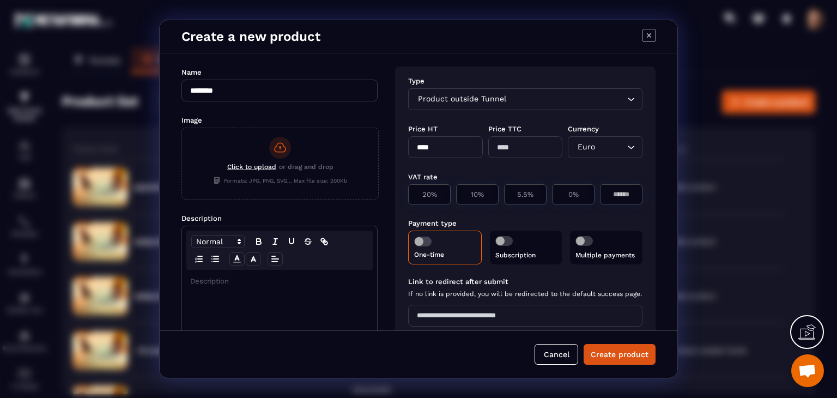
click at [312, 88] on input "********" at bounding box center [279, 91] width 196 height 22
type input "********"
click at [281, 292] on div "Modal window" at bounding box center [279, 356] width 195 height 172
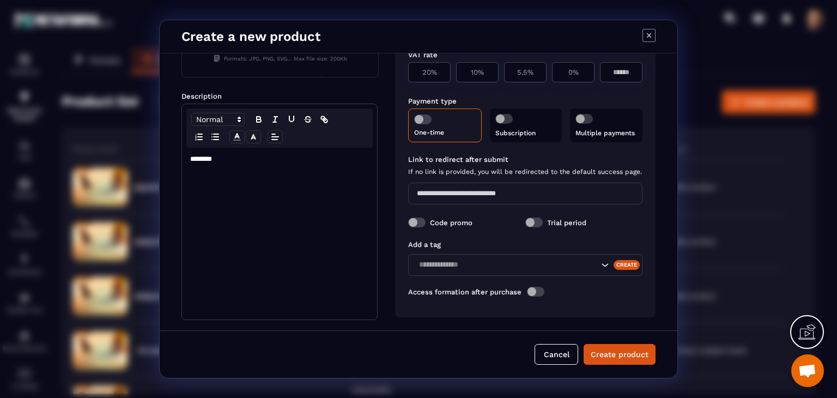
scroll to position [0, 0]
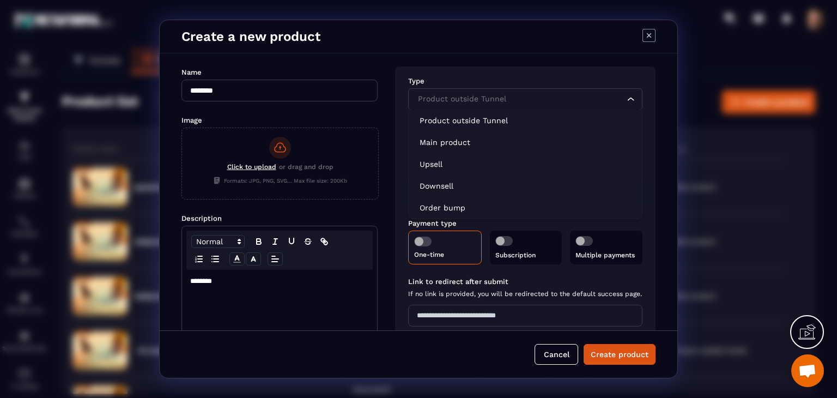
click at [475, 88] on div "Product outside Tunnel Loading..." at bounding box center [525, 99] width 234 height 22
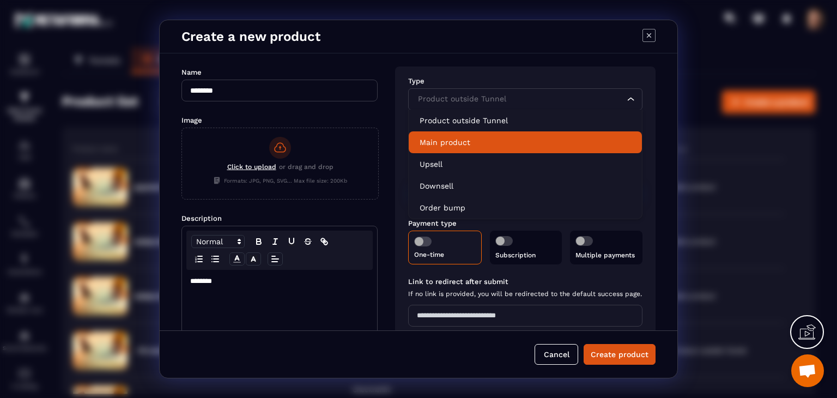
click at [506, 140] on p "Main product" at bounding box center [525, 142] width 211 height 11
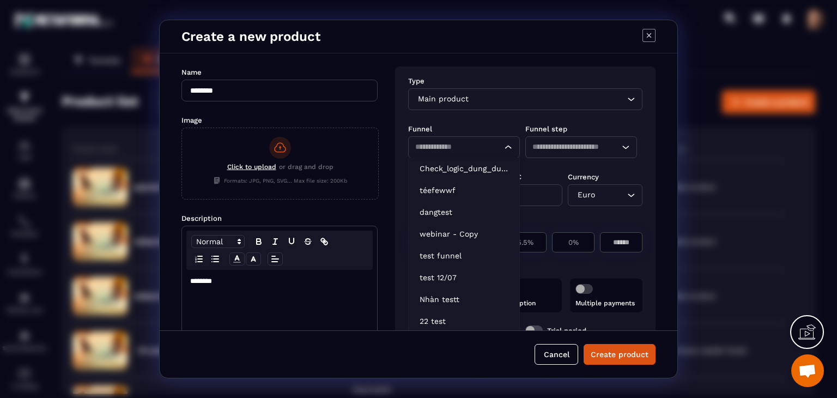
click at [478, 142] on input "Search for option" at bounding box center [453, 147] width 77 height 12
click at [478, 164] on p "Check_logic_dung_dung" at bounding box center [464, 168] width 89 height 11
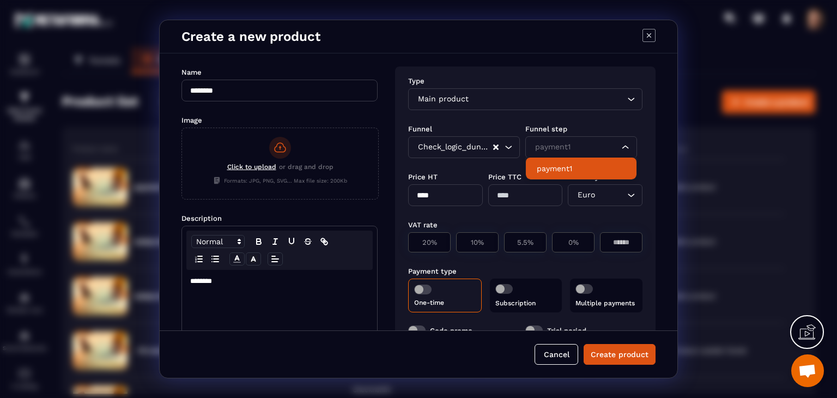
click at [549, 151] on div "payment1" at bounding box center [575, 147] width 89 height 12
click at [556, 177] on li "payment1" at bounding box center [581, 168] width 111 height 22
click at [452, 199] on input "****" at bounding box center [445, 195] width 75 height 22
type input "*"
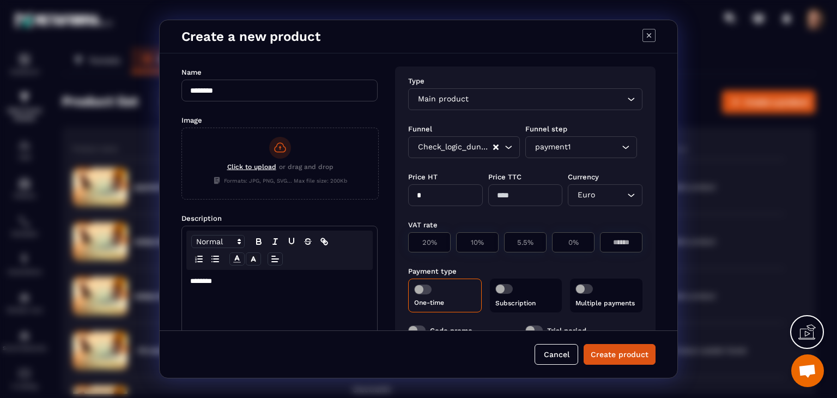
type input "*"
click at [574, 212] on div "Type Main product Loading... Funnel Funnel step Check_logic_dung_dung Loading..…" at bounding box center [525, 245] width 260 height 359
click at [574, 232] on div "0%" at bounding box center [573, 242] width 43 height 20
type input "*"
click at [427, 285] on span "Modal window" at bounding box center [422, 289] width 17 height 10
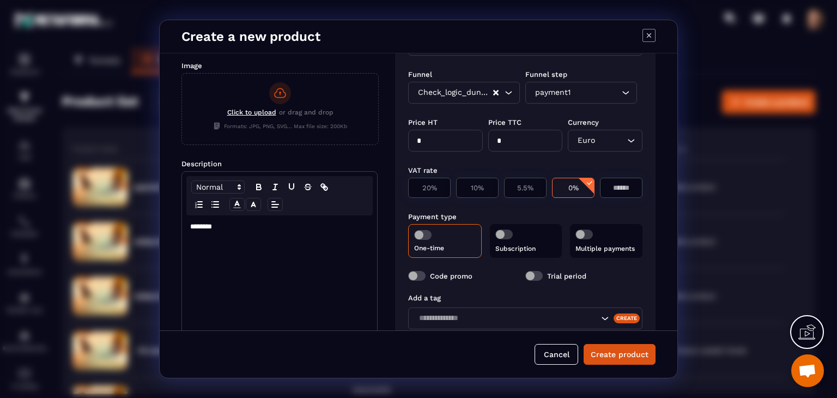
scroll to position [111, 0]
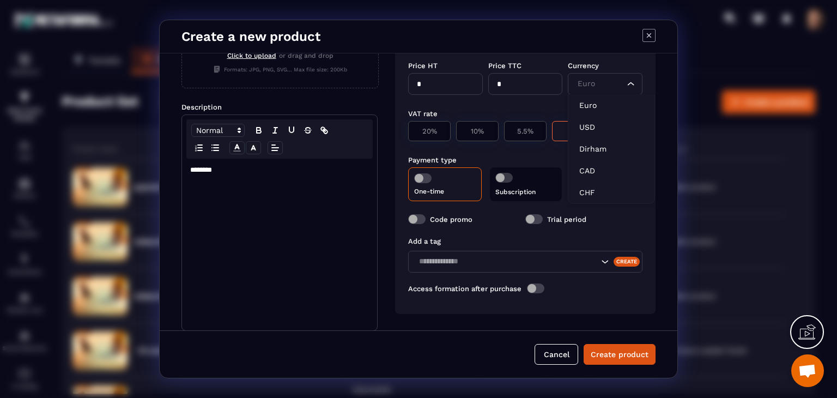
click at [590, 90] on div "Euro Loading..." at bounding box center [605, 84] width 75 height 22
click at [522, 103] on div "VAT rate 20% 10% 5.5% 0% *" at bounding box center [525, 124] width 234 height 46
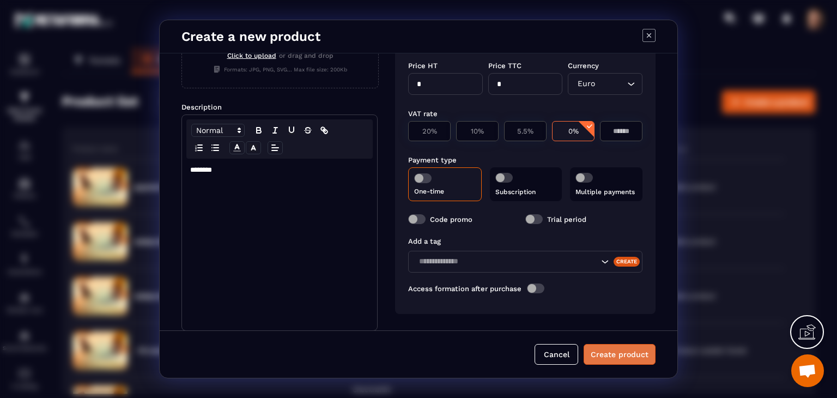
click at [599, 355] on button "Create product" at bounding box center [620, 354] width 72 height 21
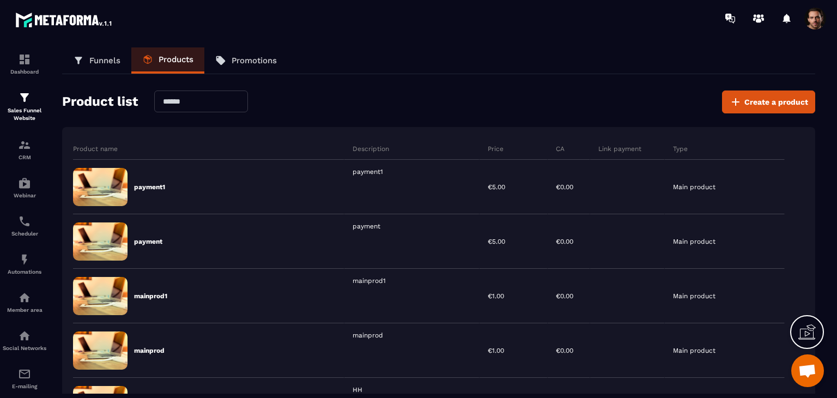
click at [98, 66] on link "Funnels" at bounding box center [96, 60] width 69 height 26
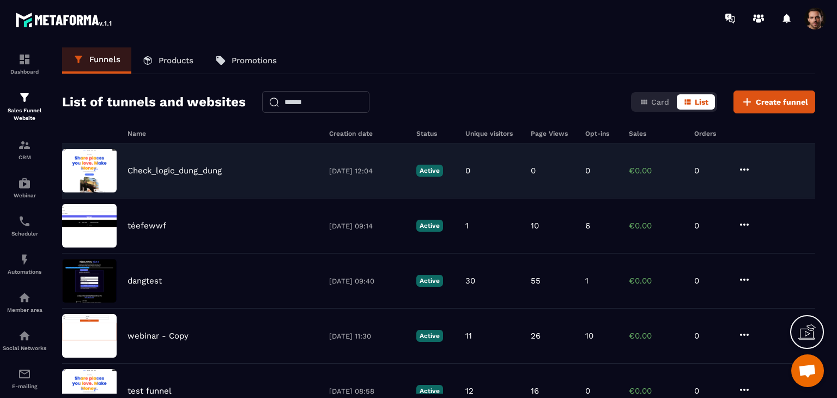
click at [486, 170] on div "0" at bounding box center [492, 171] width 54 height 10
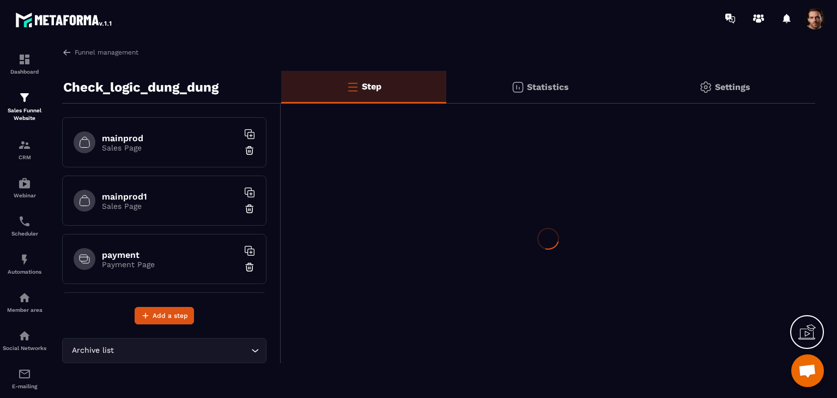
scroll to position [57, 0]
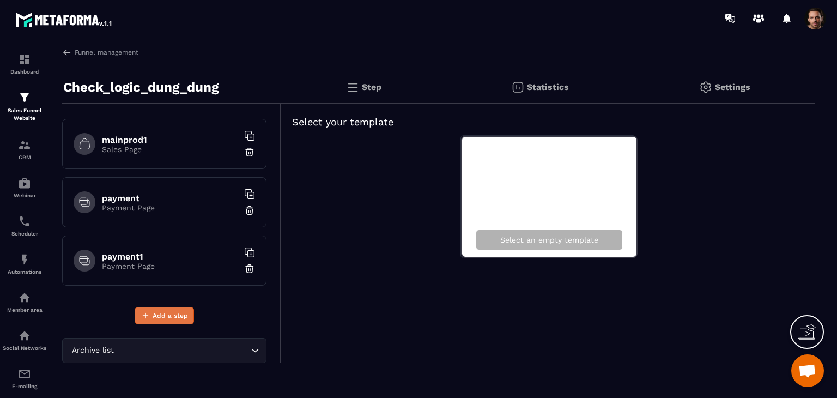
click at [168, 311] on span "Add a step" at bounding box center [170, 315] width 35 height 11
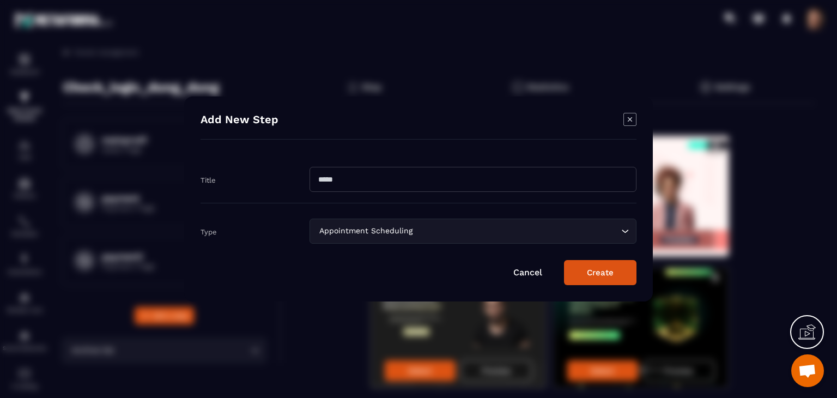
click at [502, 185] on input "Modal window" at bounding box center [473, 179] width 327 height 25
type input "*"
type input "******"
click at [546, 238] on div "Appointment Scheduling Loading..." at bounding box center [473, 231] width 327 height 25
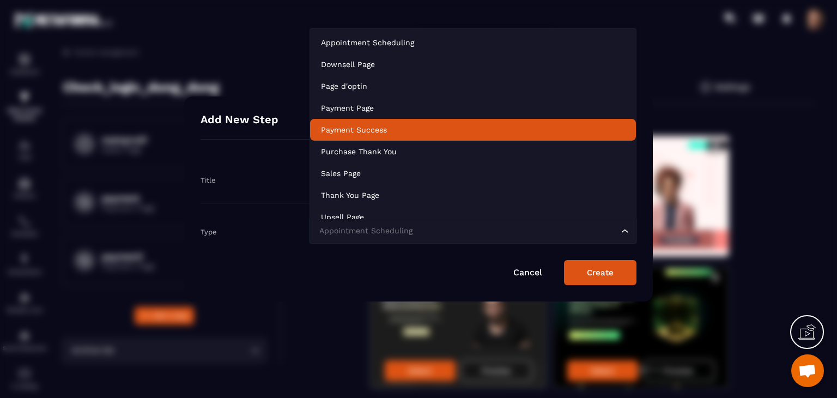
scroll to position [76, 0]
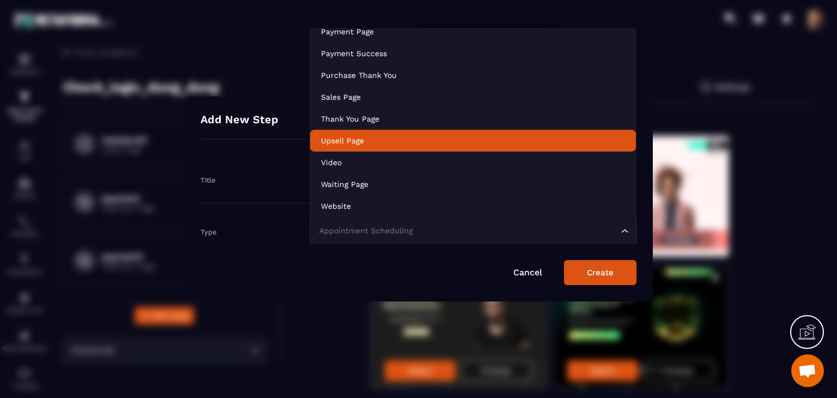
click at [469, 142] on p "Upsell Page" at bounding box center [473, 140] width 304 height 11
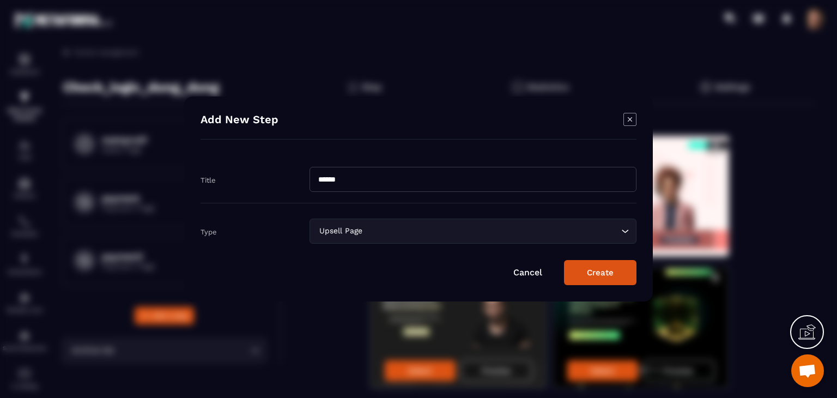
click at [600, 274] on button "Create" at bounding box center [600, 272] width 72 height 25
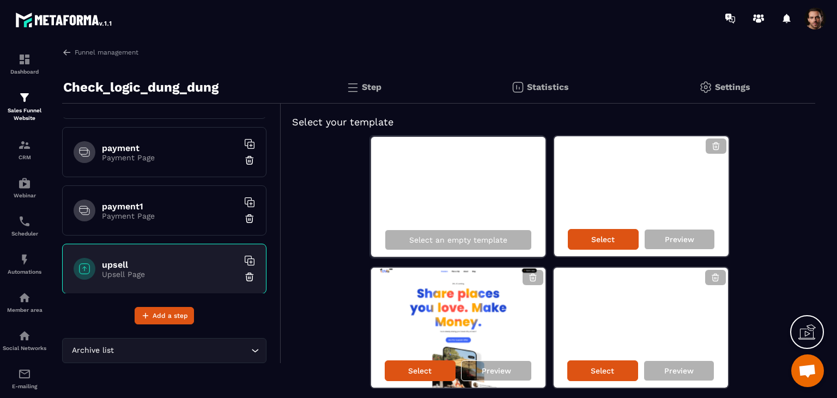
scroll to position [114, 0]
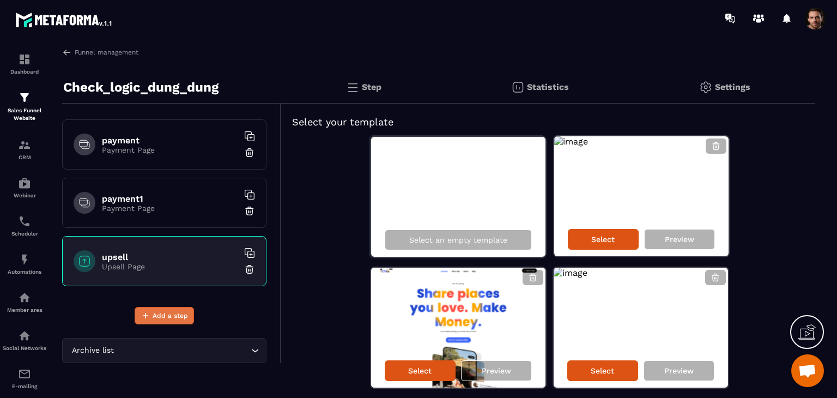
click at [165, 307] on button "Add a step" at bounding box center [164, 315] width 59 height 17
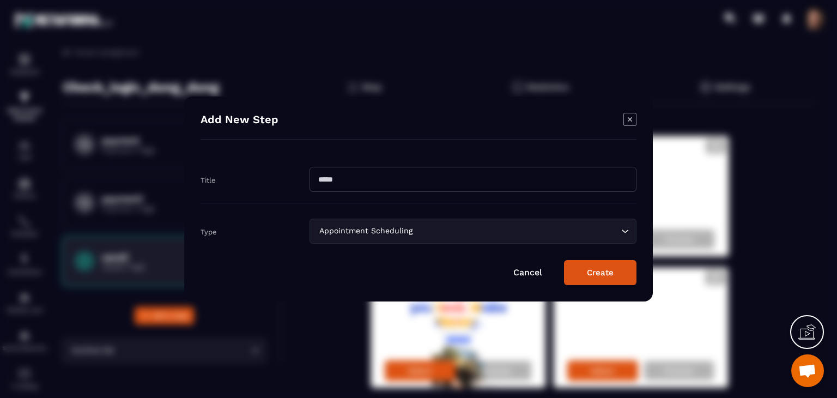
click at [443, 182] on input "Modal window" at bounding box center [473, 179] width 327 height 25
type input "*******"
click at [487, 234] on input "Search for option" at bounding box center [517, 231] width 204 height 12
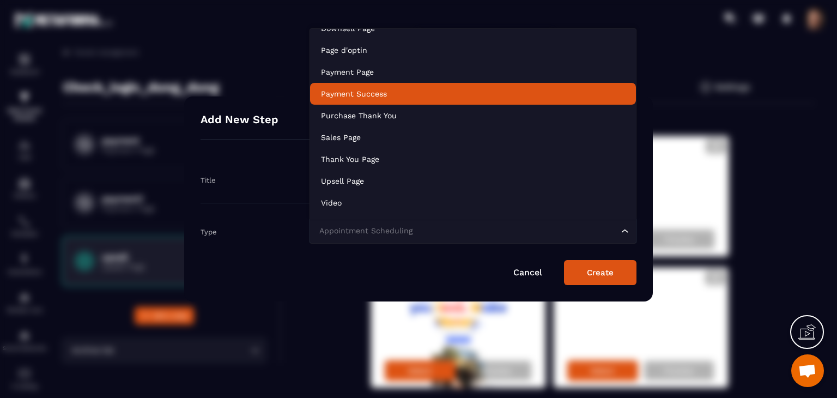
scroll to position [39, 0]
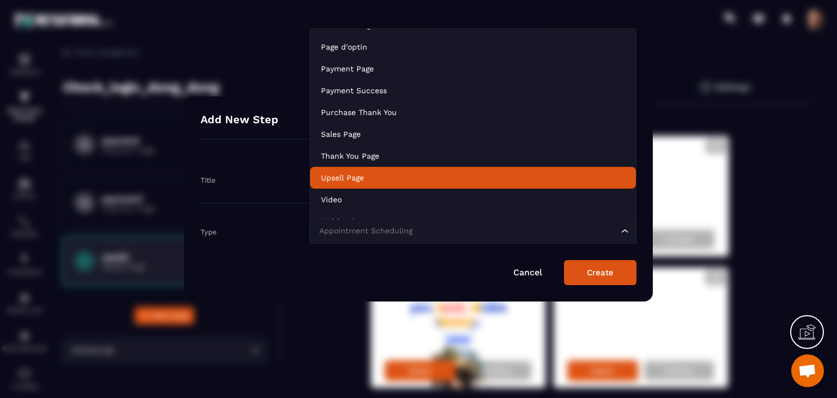
click at [410, 180] on p "Upsell Page" at bounding box center [473, 177] width 304 height 11
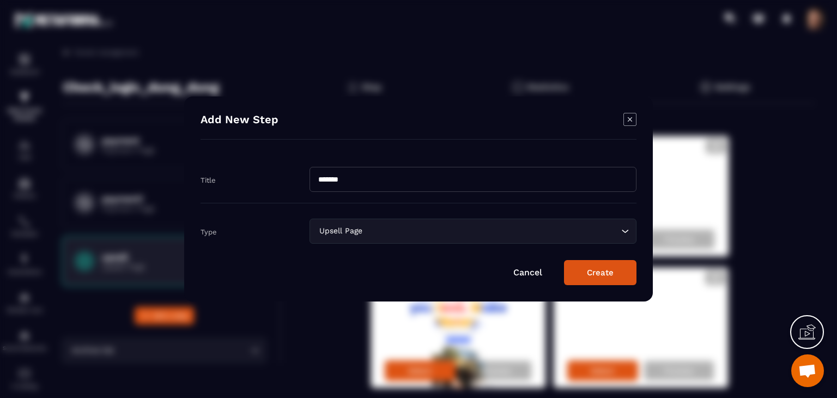
click at [622, 276] on button "Create" at bounding box center [600, 272] width 72 height 25
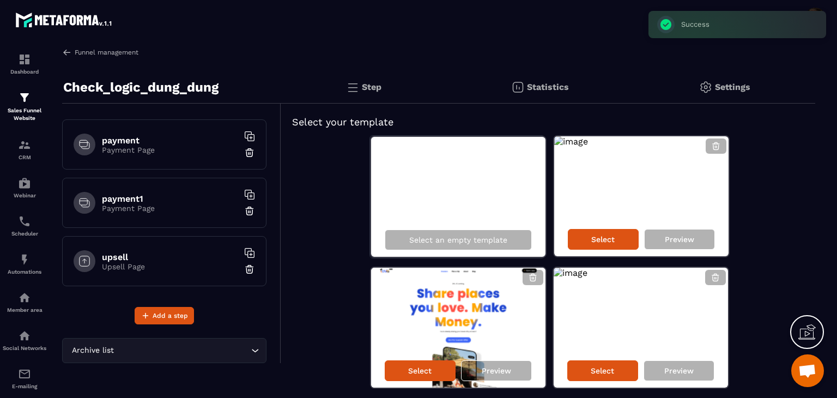
click at [72, 54] on link "Funnel management" at bounding box center [100, 52] width 76 height 10
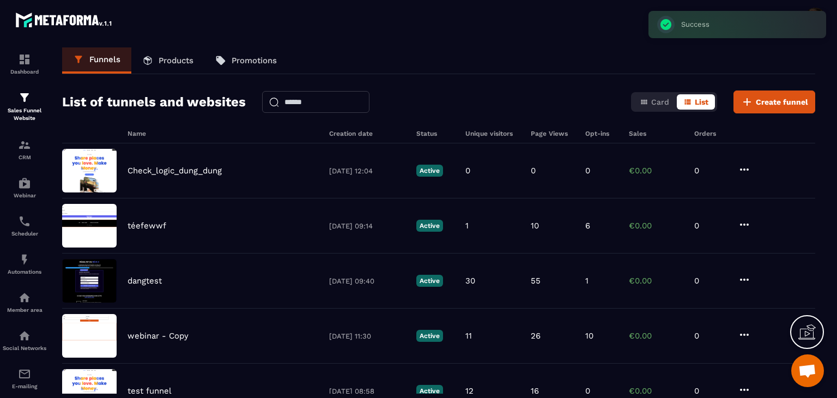
click at [168, 59] on p "Products" at bounding box center [176, 61] width 35 height 10
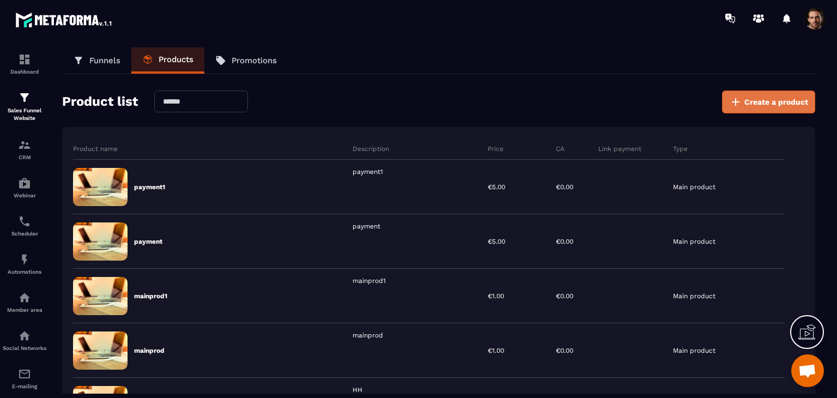
click at [775, 92] on button "Create a product" at bounding box center [768, 101] width 93 height 23
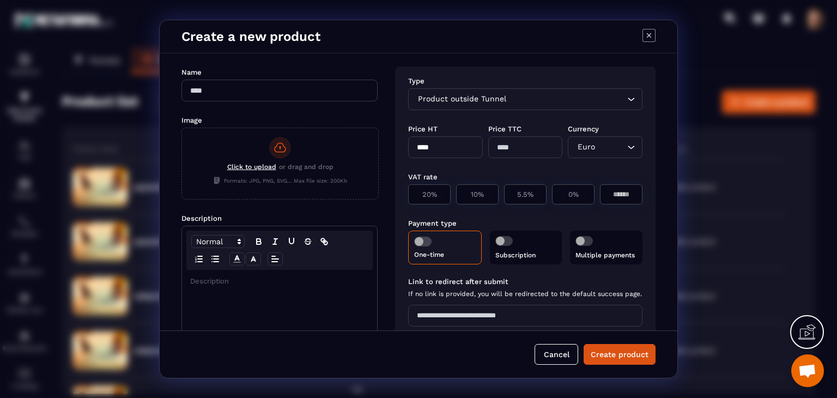
drag, startPoint x: 264, startPoint y: 59, endPoint x: 272, endPoint y: 86, distance: 27.4
click at [266, 69] on div "Name Image Click to upload or drag and drop Formats: JPG, PNG, SVG... Max file …" at bounding box center [419, 191] width 518 height 277
click at [275, 88] on input "Modal window" at bounding box center [279, 91] width 196 height 22
type input "******"
click at [290, 284] on p "Modal window" at bounding box center [279, 281] width 179 height 10
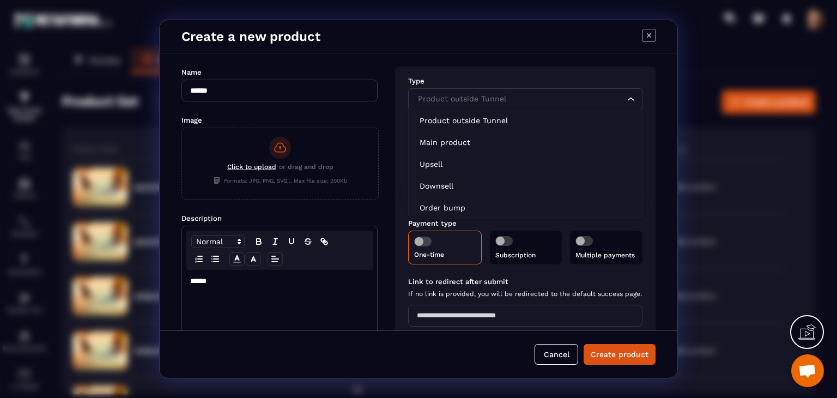
click at [479, 97] on div "Product outside Tunnel" at bounding box center [519, 99] width 211 height 12
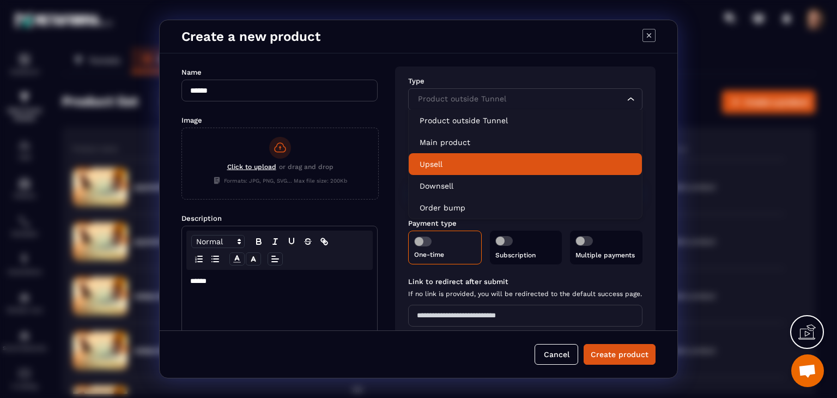
click at [469, 172] on li "Upsell" at bounding box center [525, 164] width 233 height 22
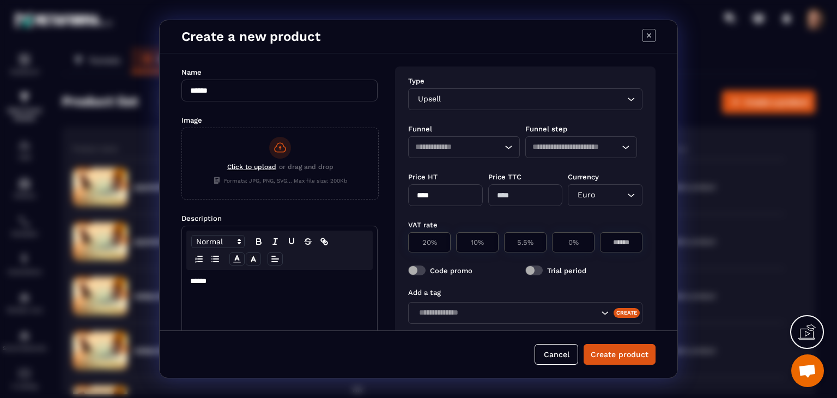
click at [469, 147] on input "Search for option" at bounding box center [453, 147] width 77 height 12
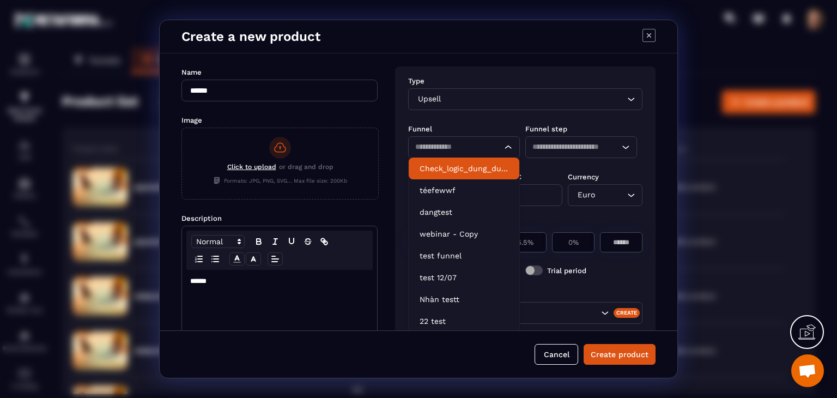
click at [470, 165] on p "Check_logic_dung_dung" at bounding box center [464, 168] width 89 height 11
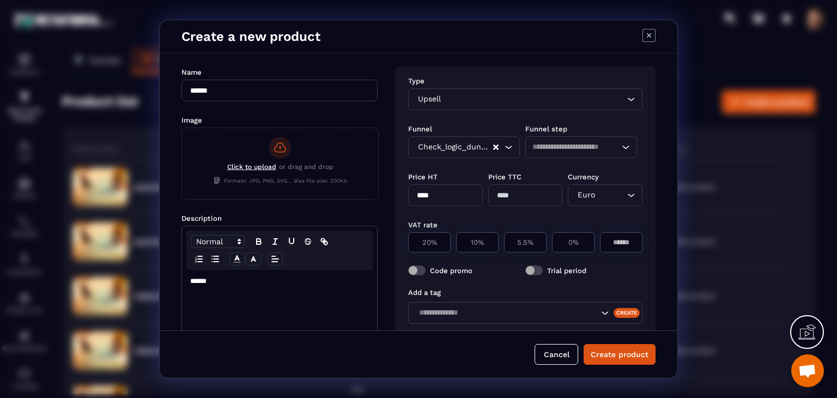
click at [546, 138] on div "Loading..." at bounding box center [581, 147] width 112 height 22
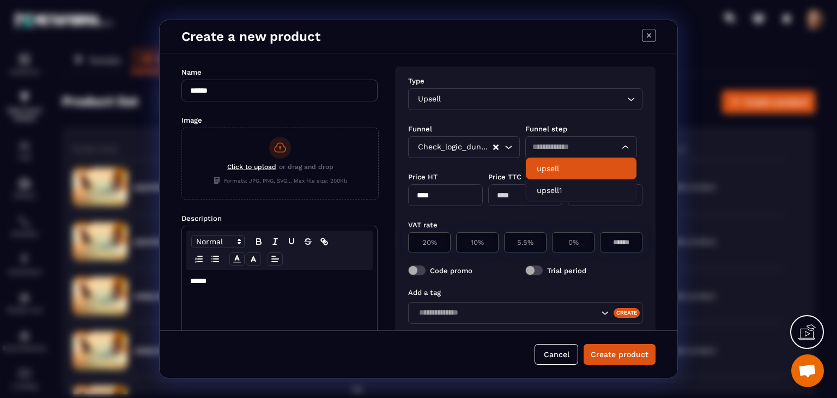
click at [556, 147] on input "Search for option" at bounding box center [575, 147] width 87 height 12
click at [561, 166] on p "upsell" at bounding box center [581, 168] width 89 height 11
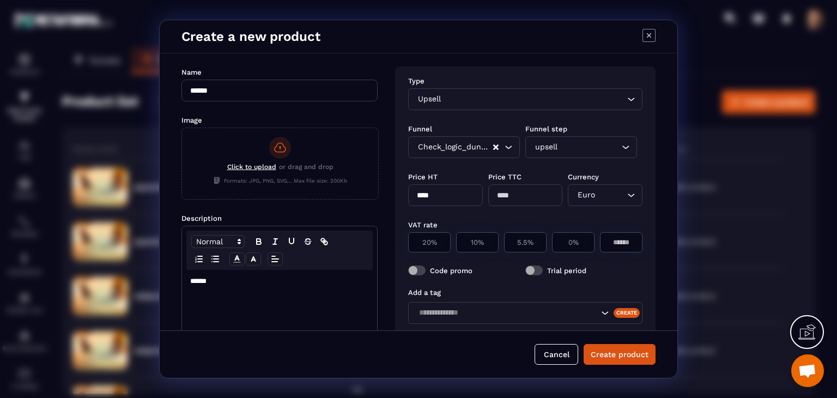
click at [460, 202] on input "****" at bounding box center [445, 195] width 75 height 22
type input "**"
click at [544, 220] on div "VAT rate" at bounding box center [525, 224] width 234 height 10
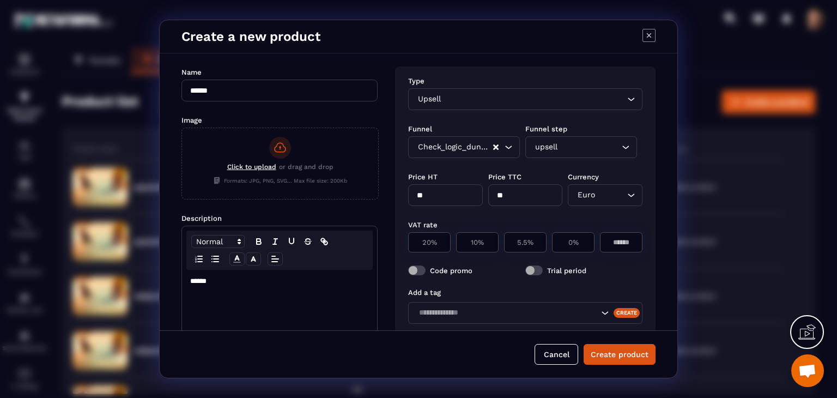
click at [563, 253] on div "VAT rate 20% 10% 5.5% 0%" at bounding box center [525, 236] width 234 height 46
click at [564, 251] on div "0%" at bounding box center [573, 242] width 43 height 20
type input "*"
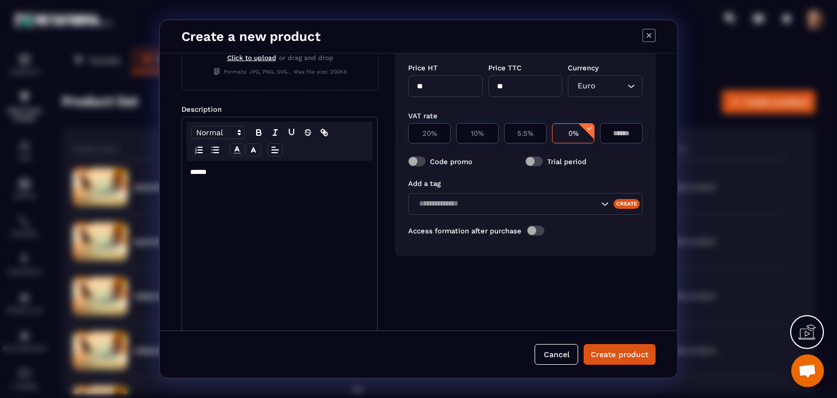
scroll to position [111, 0]
click at [624, 366] on div "Cancel Create product" at bounding box center [419, 353] width 518 height 47
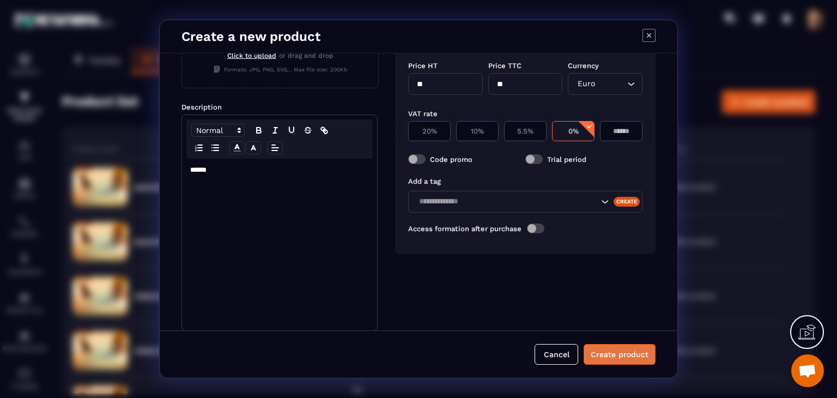
click at [625, 353] on button "Create product" at bounding box center [620, 354] width 72 height 21
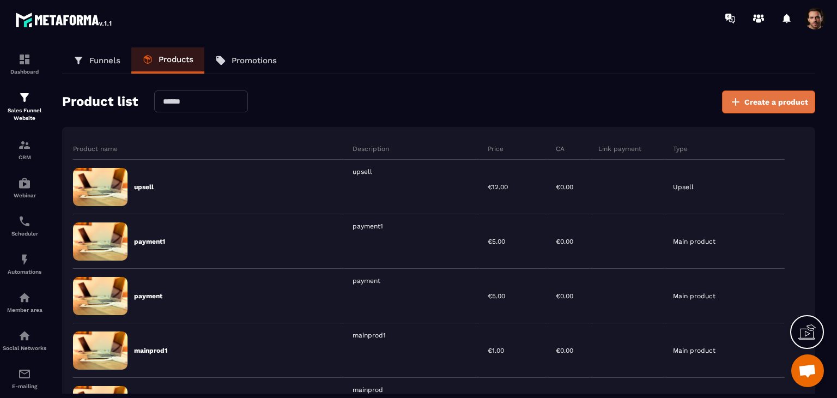
drag, startPoint x: 816, startPoint y: 93, endPoint x: 811, endPoint y: 94, distance: 5.6
click at [811, 94] on div "Funnels Products Promotions Product list Create a product Product name Descript…" at bounding box center [438, 220] width 775 height 346
click at [809, 94] on button "Create a product" at bounding box center [768, 101] width 93 height 23
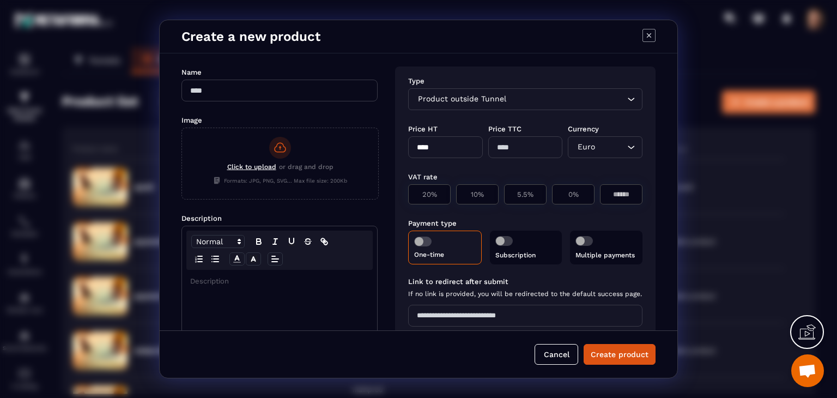
click at [809, 94] on div "Modal window" at bounding box center [418, 199] width 837 height 398
click at [244, 90] on input "Modal window" at bounding box center [279, 91] width 196 height 22
type input "*******"
click at [292, 290] on div "Modal window" at bounding box center [279, 356] width 195 height 172
click at [464, 95] on div "Product outside Tunnel" at bounding box center [519, 99] width 211 height 12
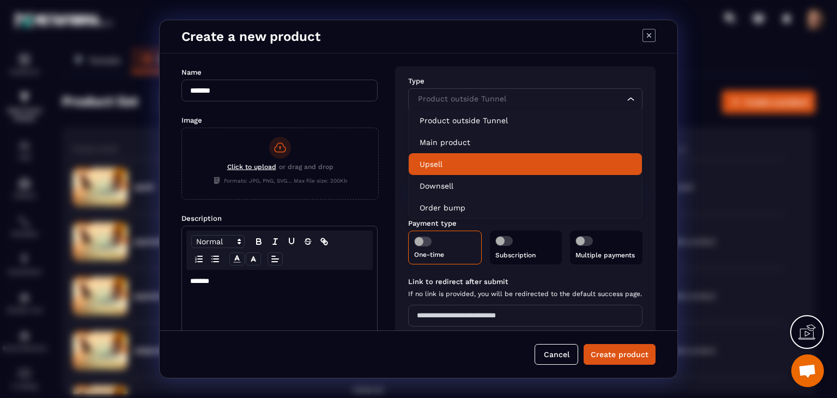
click at [479, 169] on p "Upsell" at bounding box center [525, 164] width 211 height 11
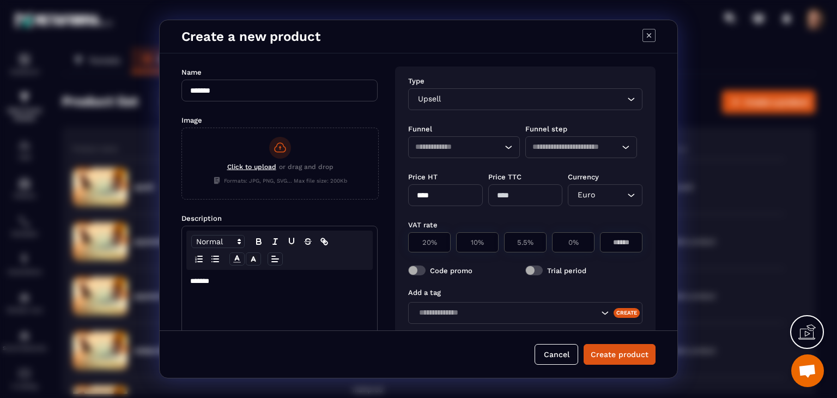
click at [477, 144] on input "Search for option" at bounding box center [453, 147] width 77 height 12
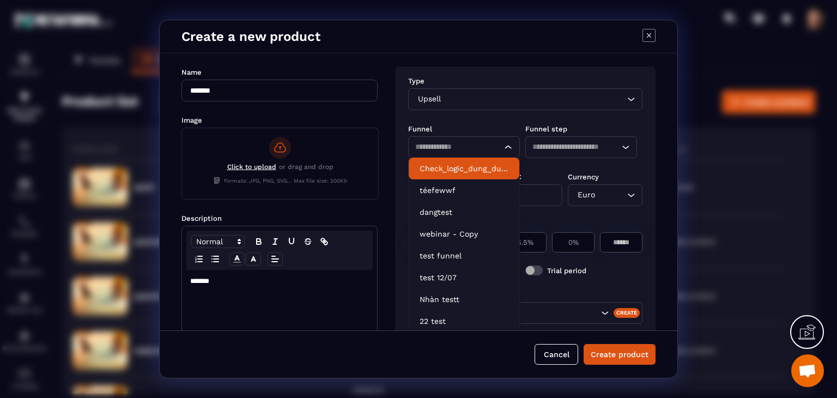
click at [476, 169] on p "Check_logic_dung_dung" at bounding box center [464, 168] width 89 height 11
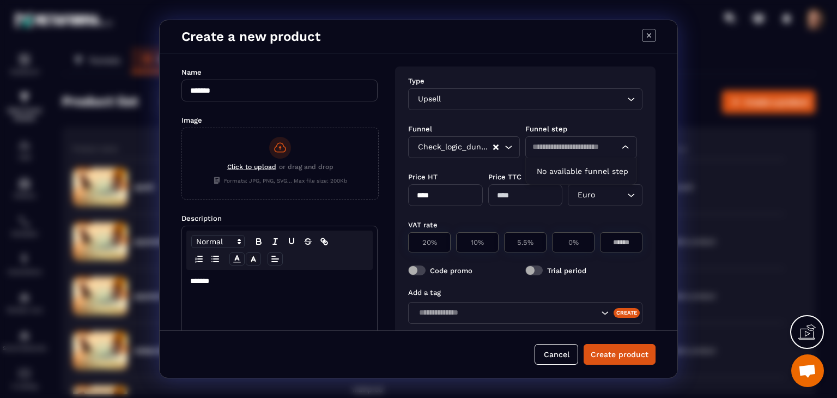
click at [567, 149] on input "Search for option" at bounding box center [575, 147] width 87 height 12
click at [560, 173] on p "upsell1" at bounding box center [581, 168] width 89 height 11
click at [461, 201] on input "****" at bounding box center [445, 195] width 75 height 22
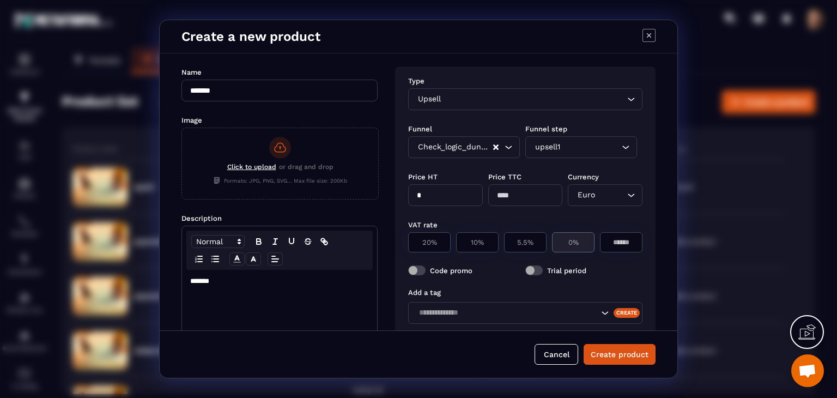
type input "*"
click at [577, 239] on p "0%" at bounding box center [573, 242] width 31 height 8
type input "*"
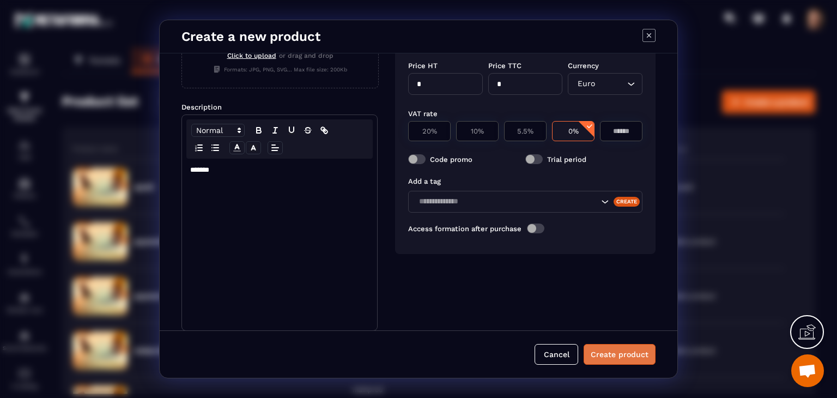
click at [628, 353] on button "Create product" at bounding box center [620, 354] width 72 height 21
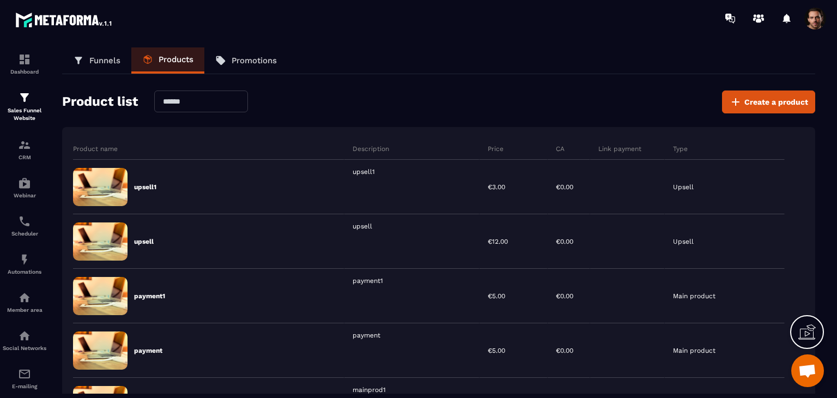
click at [109, 56] on p "Funnels" at bounding box center [104, 61] width 31 height 10
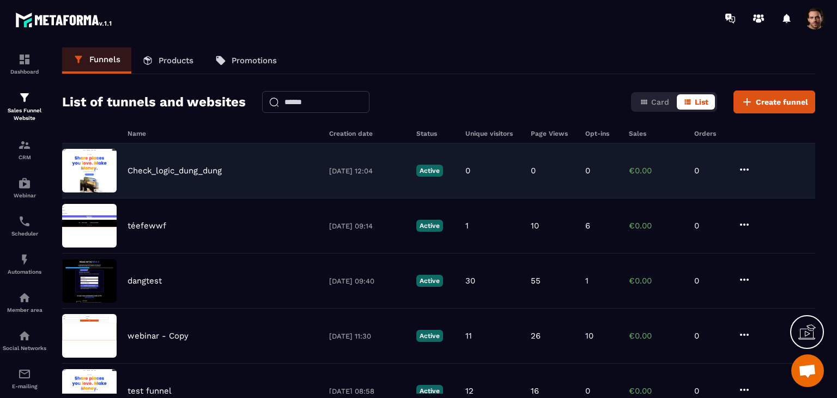
click at [579, 166] on div "Check_logic_dung_dung [DATE] 12:04 Active 0 0 0 €0.00 0" at bounding box center [438, 170] width 753 height 55
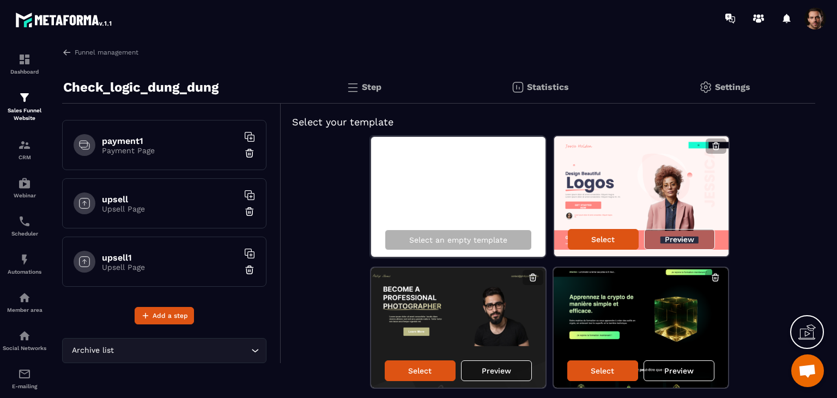
scroll to position [218, 0]
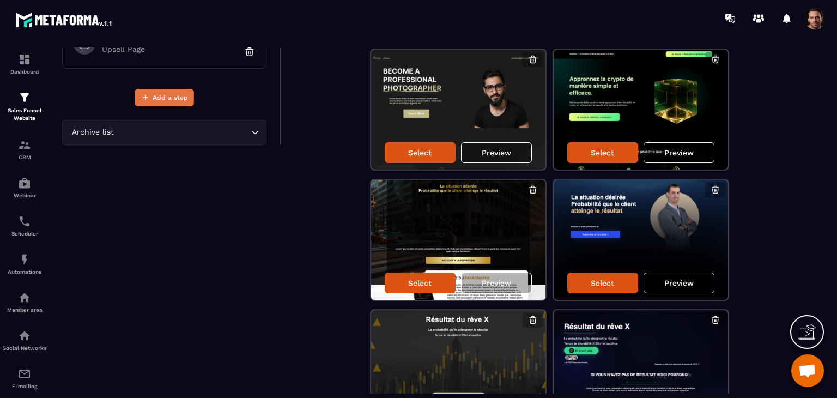
click at [167, 96] on span "Add a step" at bounding box center [170, 97] width 35 height 11
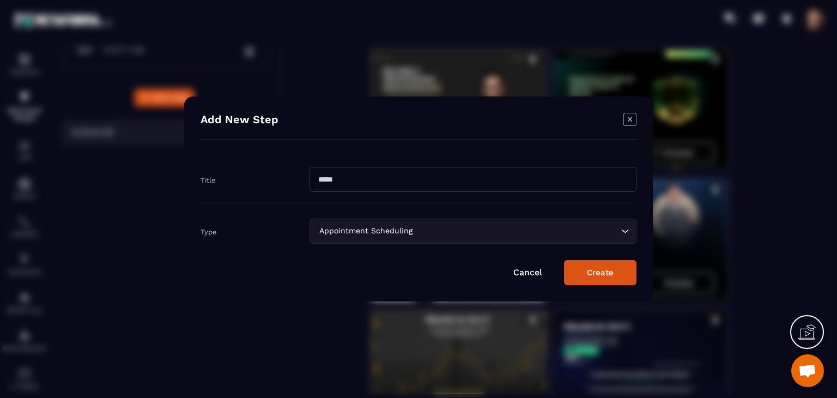
click at [340, 183] on input "Modal window" at bounding box center [473, 179] width 327 height 25
type input "*"
click at [340, 183] on input "********" at bounding box center [473, 179] width 327 height 25
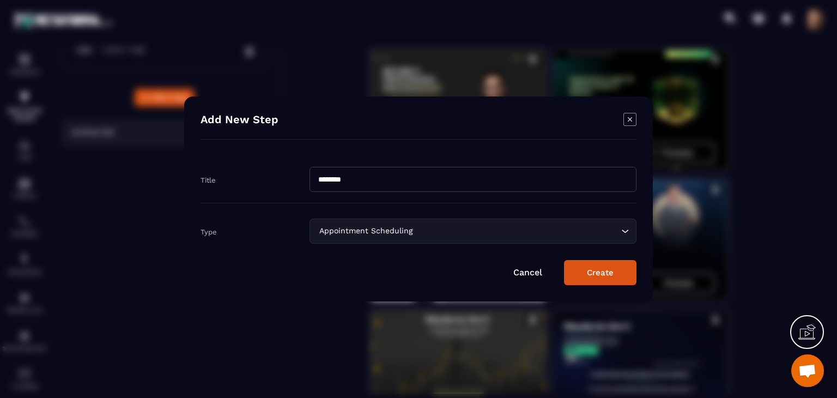
click at [340, 183] on input "********" at bounding box center [473, 179] width 327 height 25
type input "********"
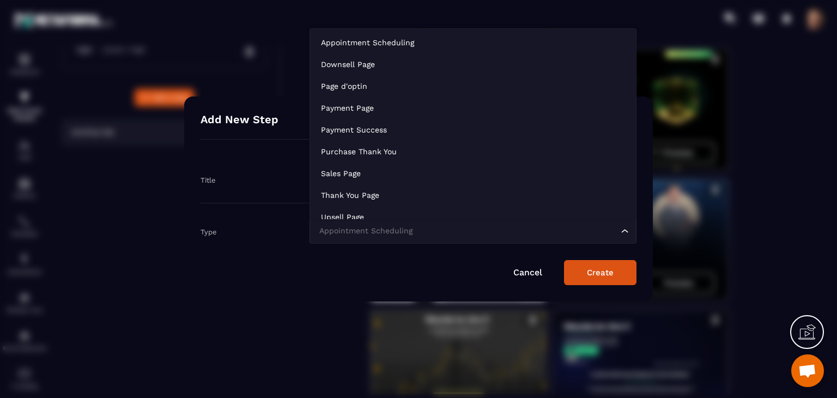
click at [341, 240] on div "Appointment Scheduling Loading..." at bounding box center [473, 231] width 327 height 25
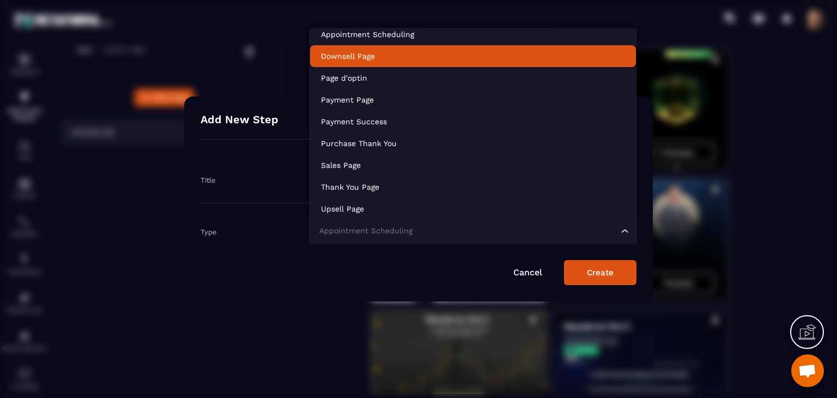
scroll to position [2, 0]
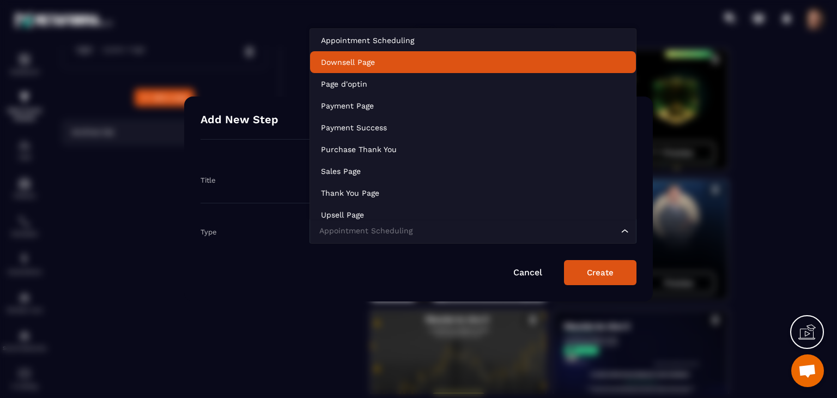
click at [368, 54] on li "Downsell Page" at bounding box center [473, 62] width 326 height 22
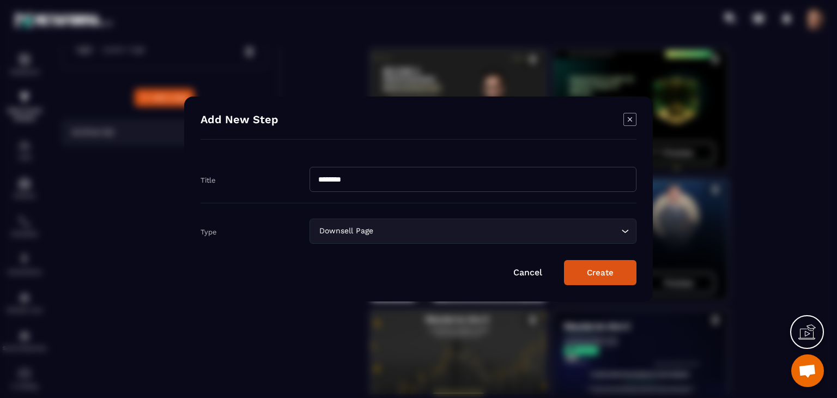
click at [620, 260] on button "Create" at bounding box center [600, 272] width 72 height 25
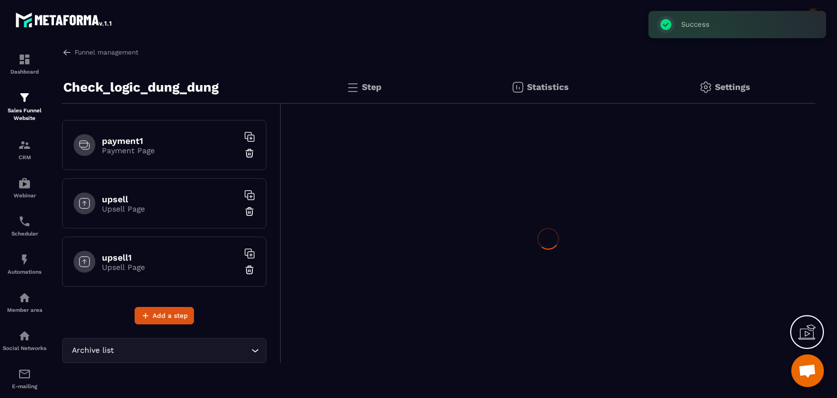
scroll to position [0, 0]
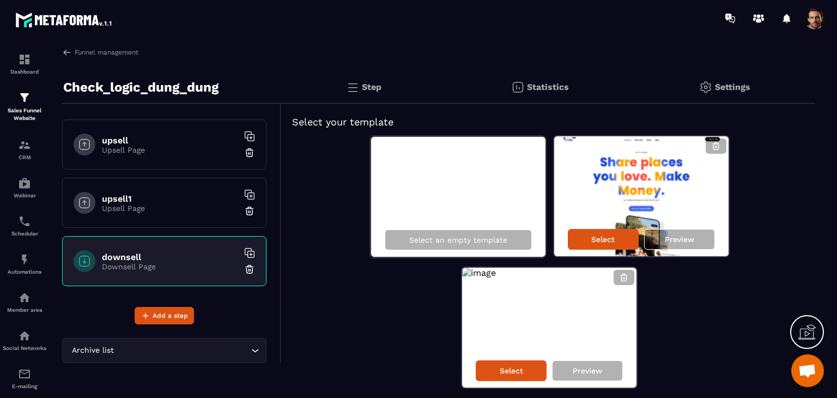
scroll to position [38, 0]
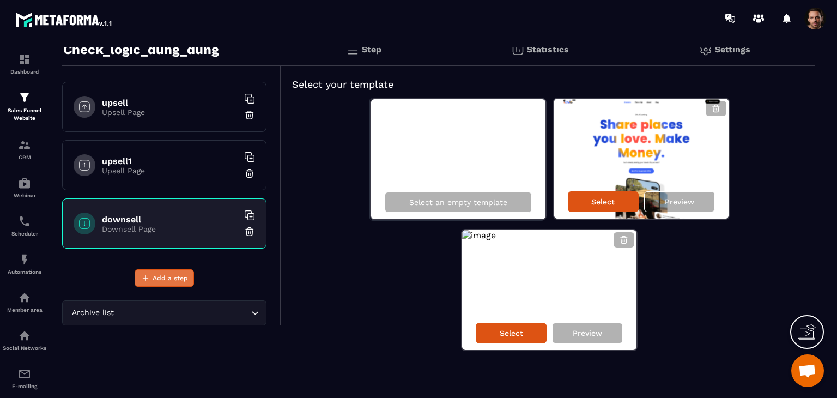
click at [166, 277] on span "Add a step" at bounding box center [170, 277] width 35 height 11
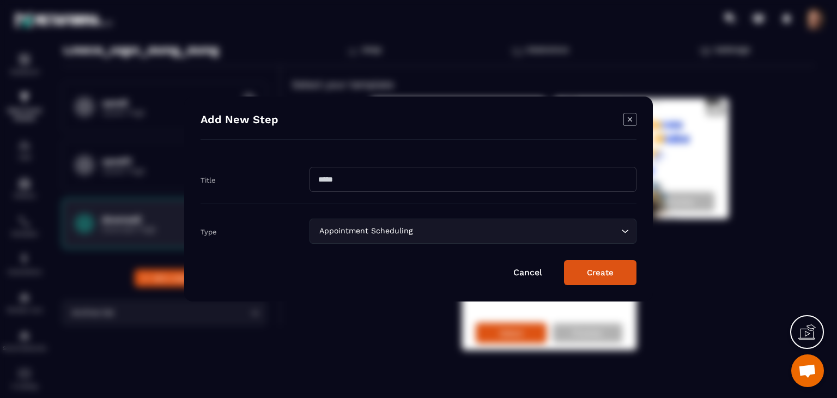
click at [457, 181] on input "Modal window" at bounding box center [473, 179] width 327 height 25
paste input "********"
type input "*********"
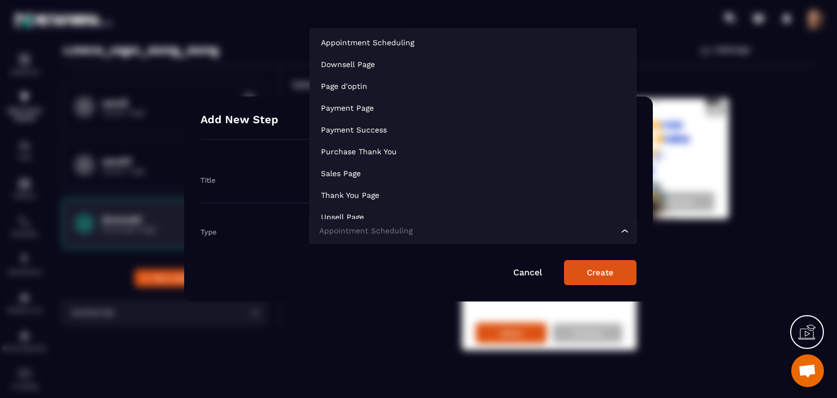
click at [468, 243] on div "Appointment Scheduling Loading..." at bounding box center [473, 231] width 327 height 25
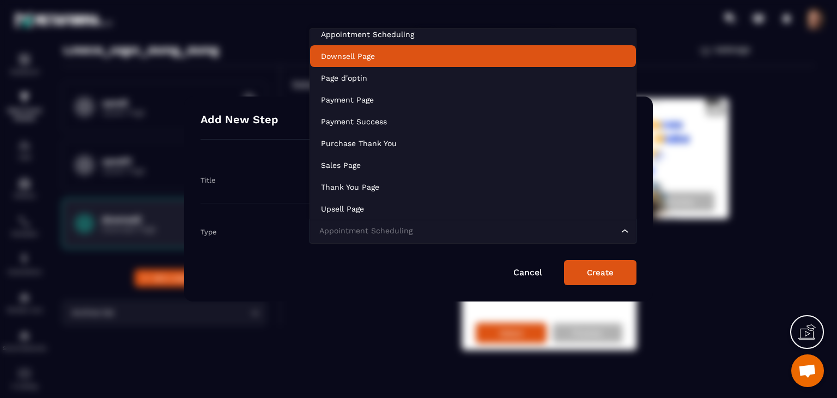
click at [414, 59] on p "Downsell Page" at bounding box center [473, 56] width 304 height 11
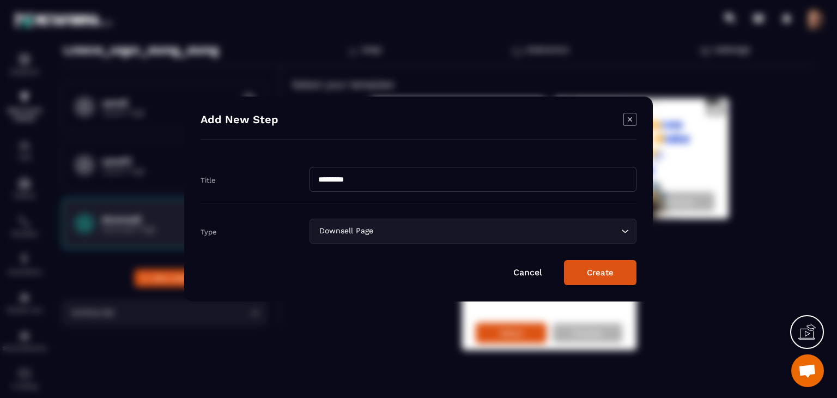
click at [617, 273] on button "Create" at bounding box center [600, 272] width 72 height 25
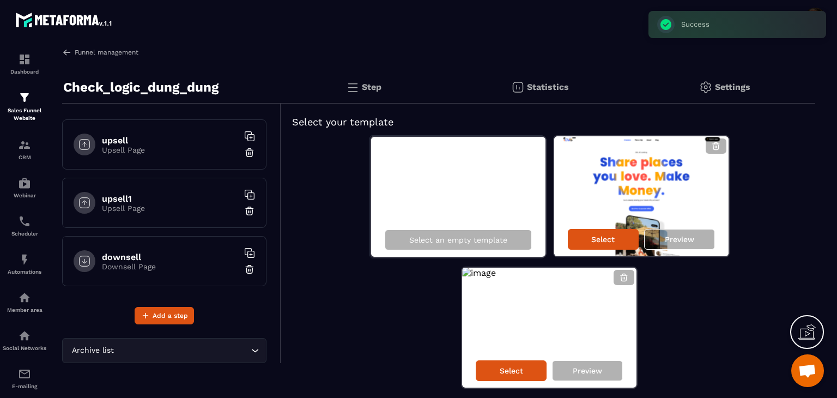
click at [70, 55] on img at bounding box center [67, 52] width 10 height 10
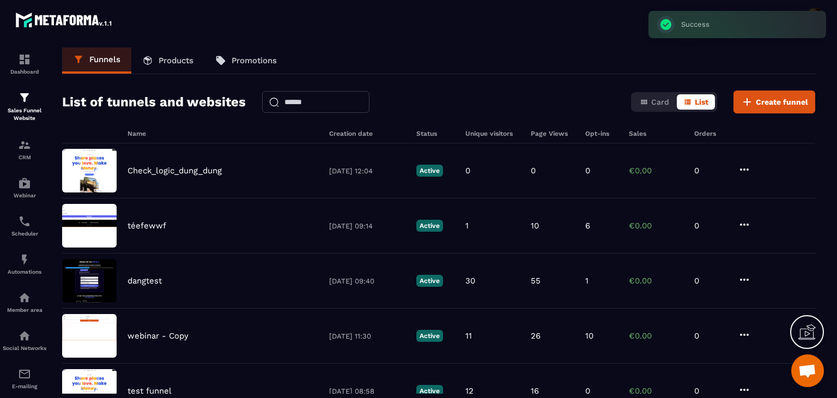
click at [179, 62] on p "Products" at bounding box center [176, 61] width 35 height 10
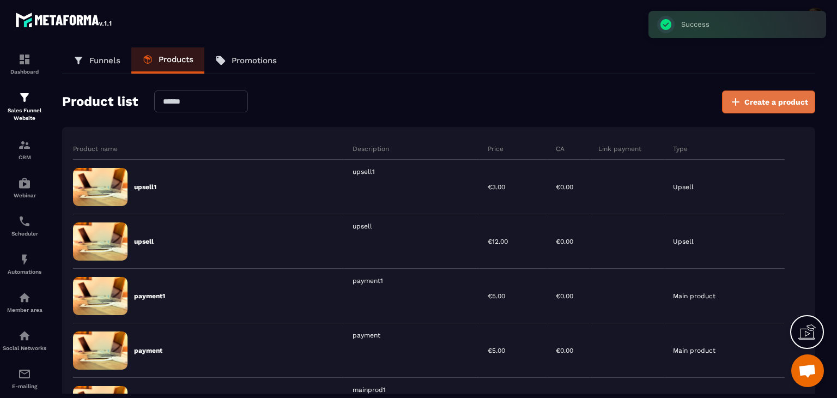
click at [746, 101] on span "Create a product" at bounding box center [776, 101] width 64 height 11
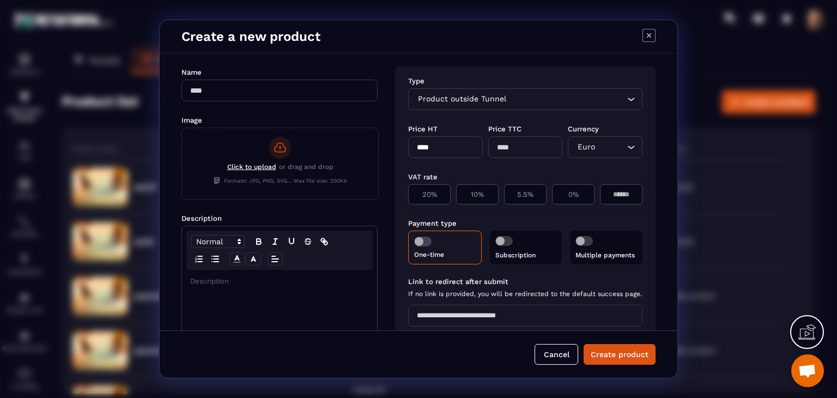
click at [246, 92] on input "Modal window" at bounding box center [279, 91] width 196 height 22
paste input "********"
type input "********"
click at [264, 274] on div "Modal window" at bounding box center [279, 356] width 195 height 172
click at [502, 90] on div "Product outside Tunnel Loading..." at bounding box center [525, 99] width 234 height 22
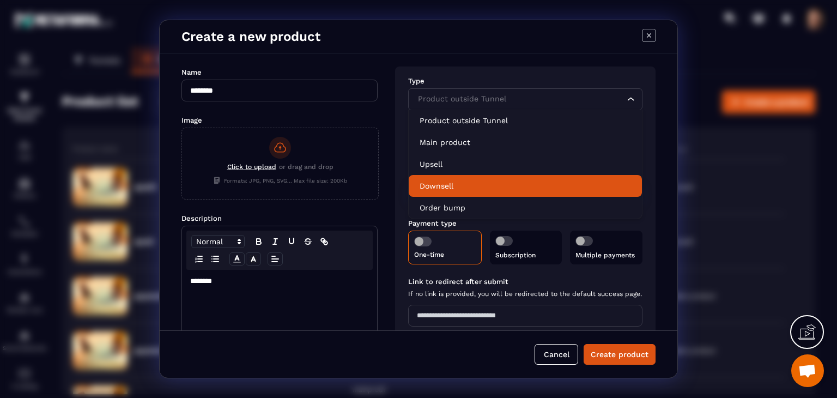
click at [500, 186] on p "Downsell" at bounding box center [525, 185] width 211 height 11
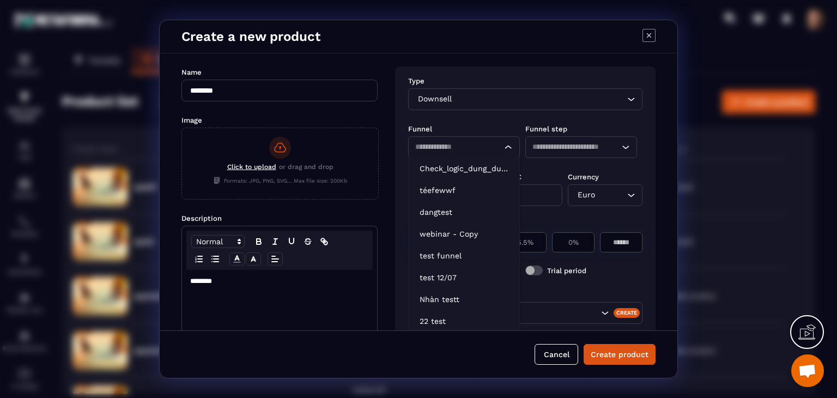
click at [466, 143] on input "Search for option" at bounding box center [453, 147] width 77 height 12
click at [456, 171] on p "Check_logic_dung_dung" at bounding box center [464, 168] width 89 height 11
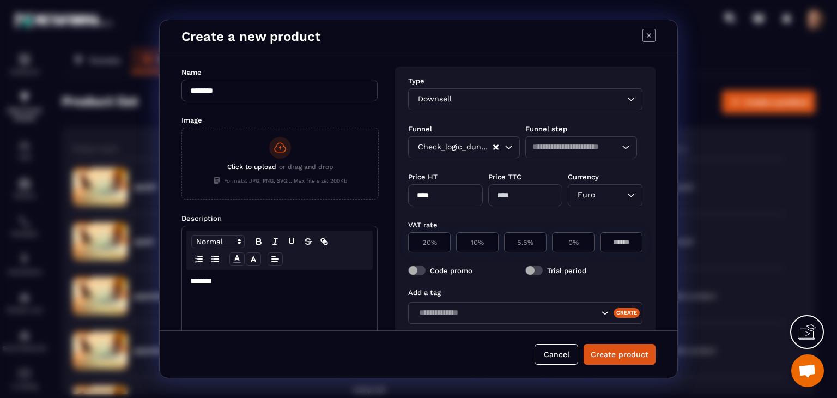
click at [569, 146] on input "Search for option" at bounding box center [575, 147] width 87 height 12
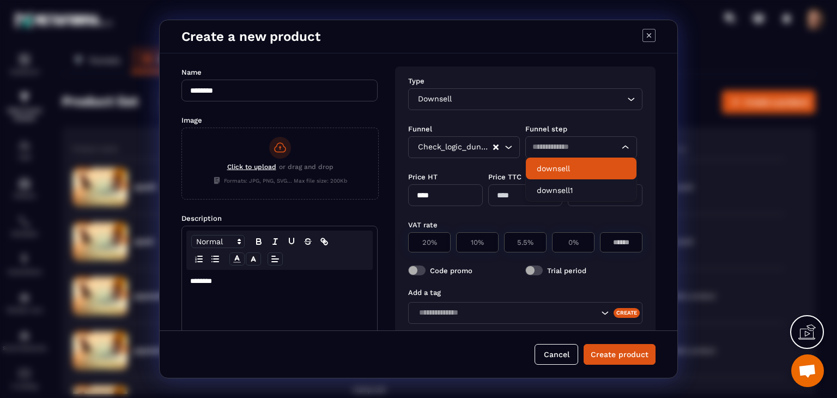
click at [571, 167] on p "downsell" at bounding box center [581, 168] width 89 height 11
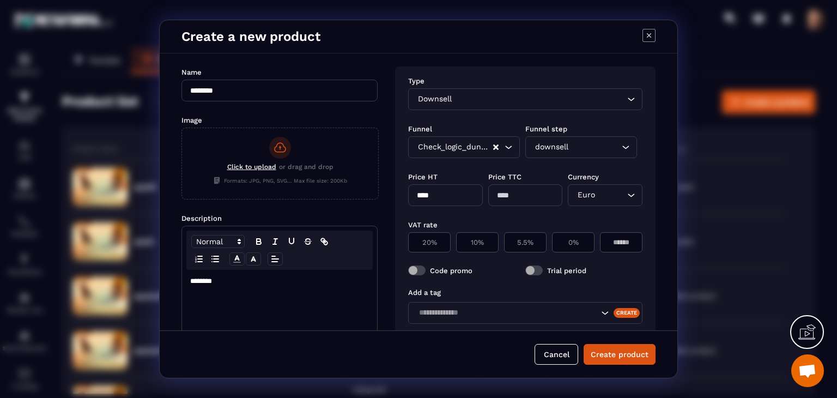
click at [454, 194] on input "****" at bounding box center [445, 195] width 75 height 22
type input "*"
click at [550, 219] on div "VAT rate 20% 10% 5.5% 0%" at bounding box center [525, 236] width 234 height 46
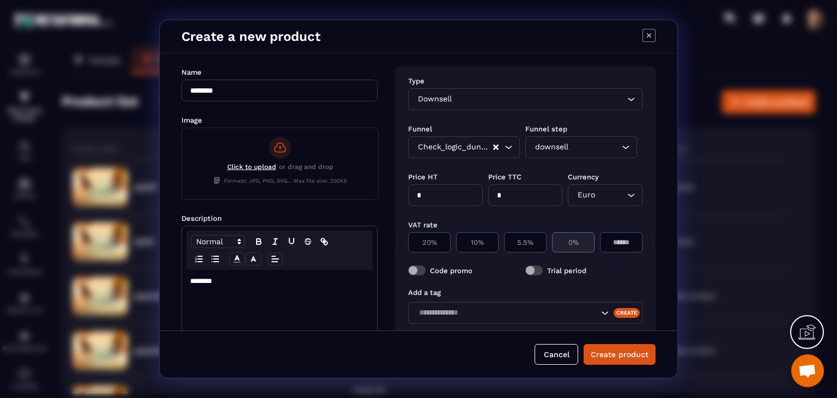
click at [559, 238] on div "0%" at bounding box center [573, 242] width 43 height 20
type input "*"
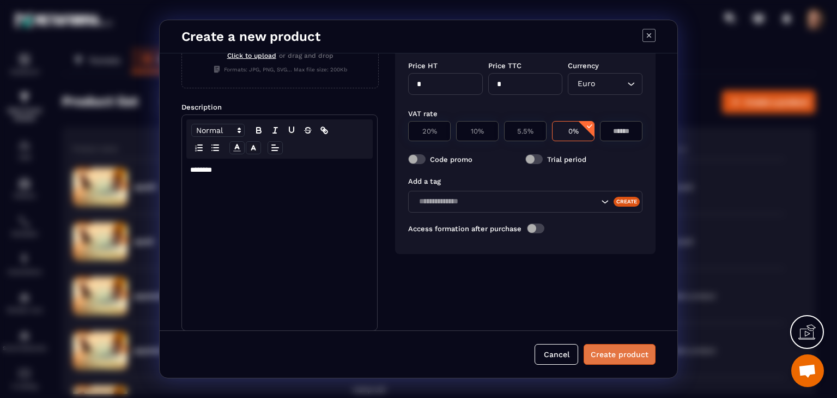
click at [612, 351] on button "Create product" at bounding box center [620, 354] width 72 height 21
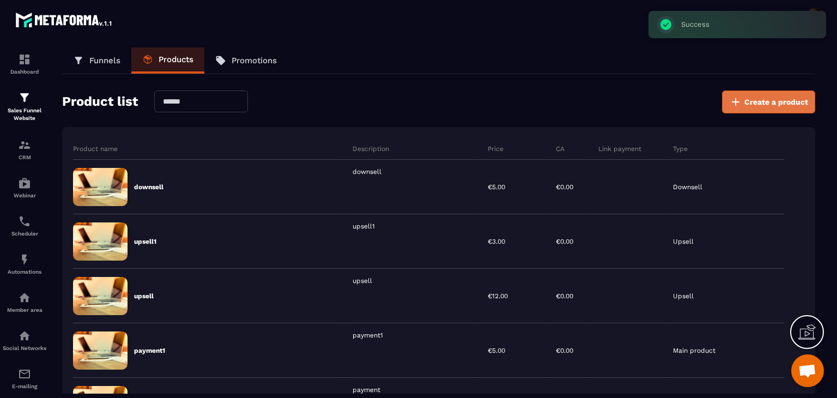
click at [750, 106] on span "Create a product" at bounding box center [776, 101] width 64 height 11
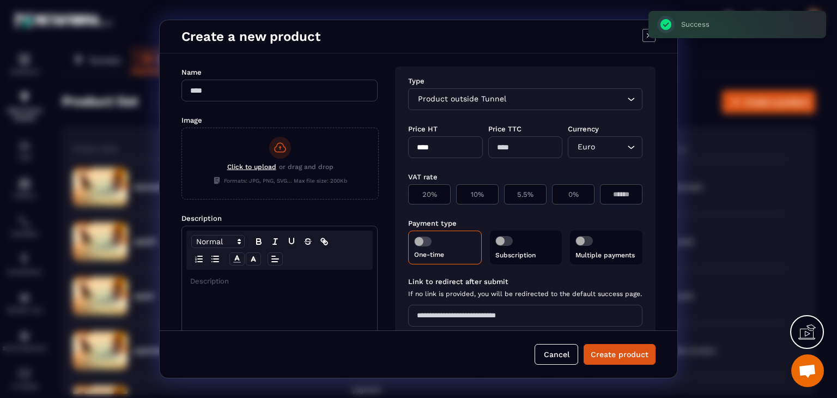
click at [320, 90] on input "Modal window" at bounding box center [279, 91] width 196 height 22
paste input "********"
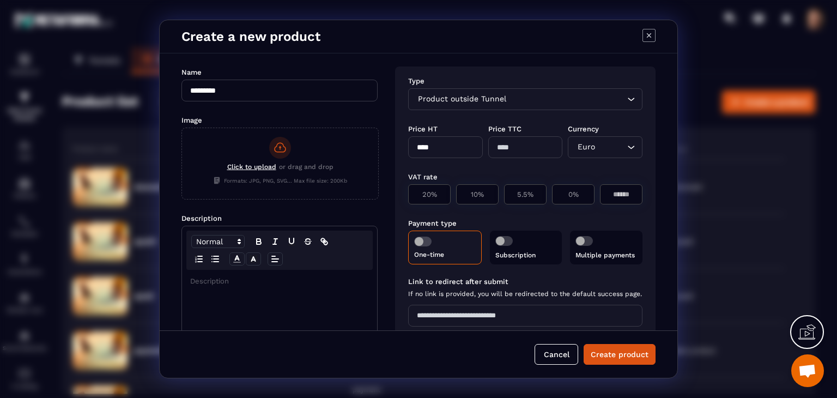
type input "*********"
click at [316, 291] on div "Modal window" at bounding box center [279, 356] width 195 height 172
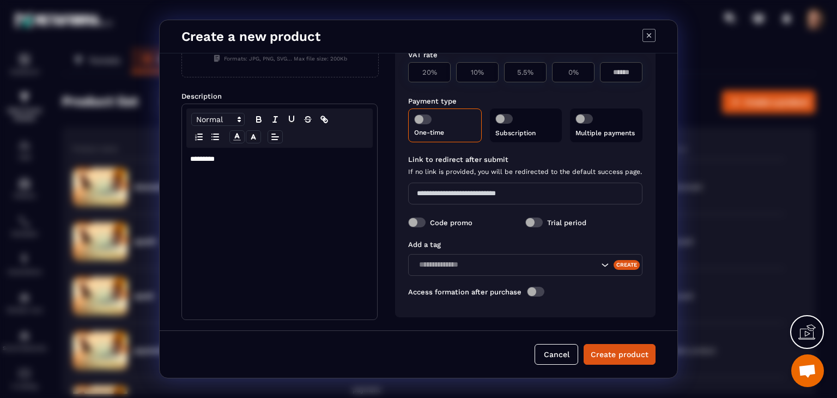
scroll to position [0, 0]
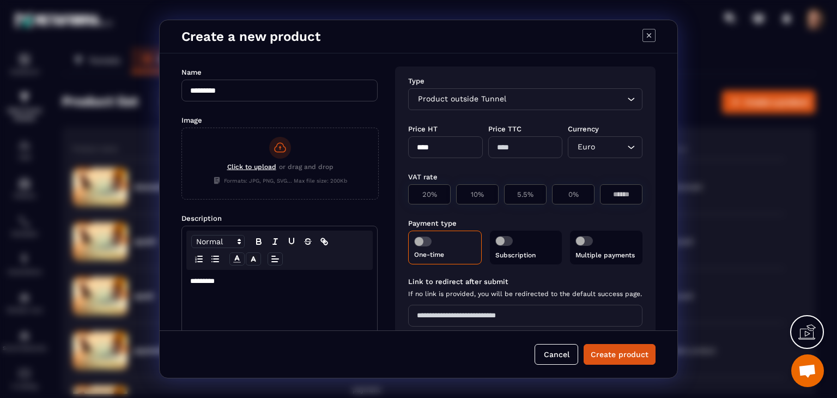
click at [509, 103] on input "Search for option" at bounding box center [566, 99] width 116 height 12
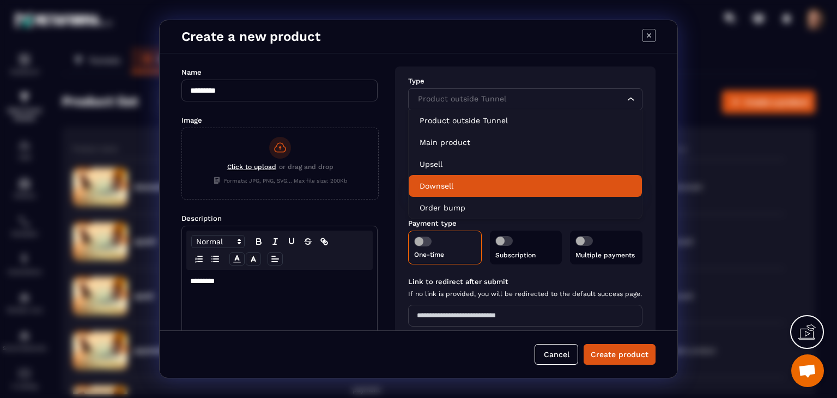
click at [506, 194] on li "Downsell" at bounding box center [525, 186] width 233 height 22
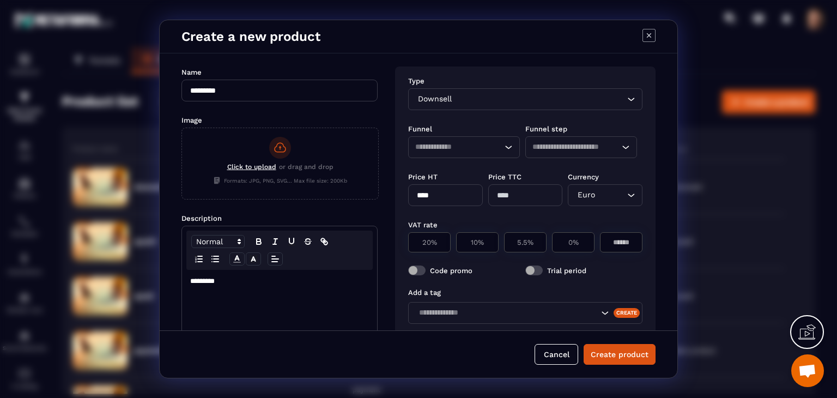
click at [464, 151] on input "Search for option" at bounding box center [453, 147] width 77 height 12
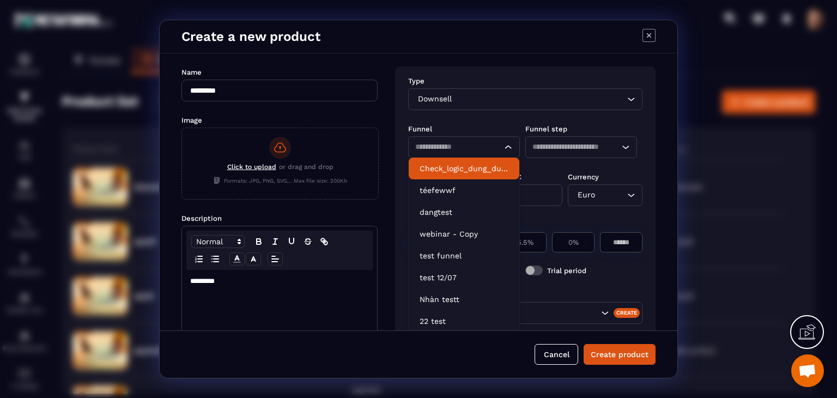
click at [469, 165] on p "Check_logic_dung_dung" at bounding box center [464, 168] width 89 height 11
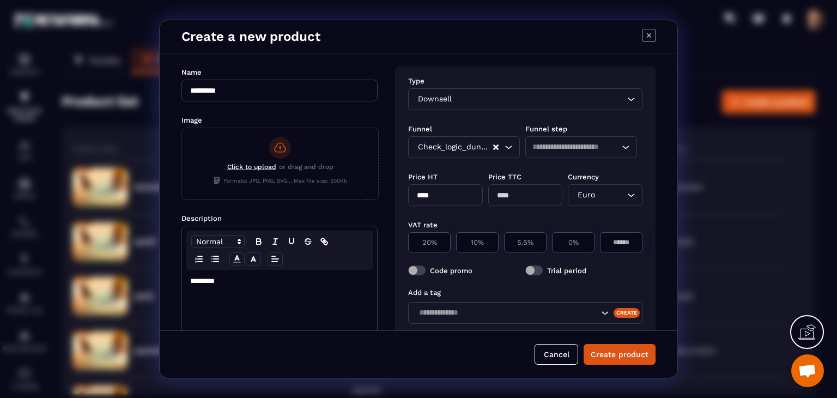
click at [547, 150] on input "Search for option" at bounding box center [575, 147] width 87 height 12
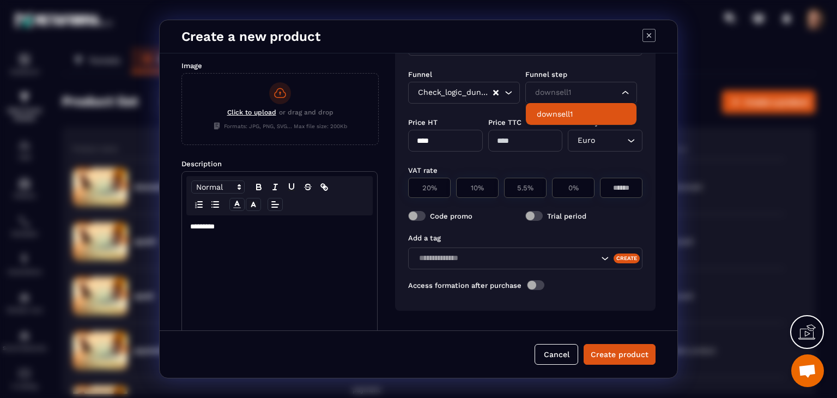
click at [585, 104] on li "downsell1" at bounding box center [581, 114] width 111 height 22
click at [453, 142] on input "****" at bounding box center [445, 141] width 75 height 22
type input "*"
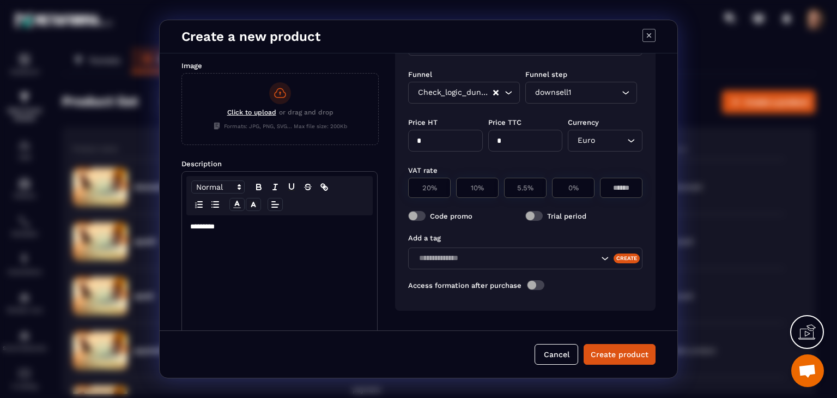
click at [541, 156] on div "Type Downsell Loading... Funnel Funnel step Check_logic_dung_dung Loading... do…" at bounding box center [525, 161] width 260 height 299
click at [586, 184] on div "0%" at bounding box center [573, 188] width 43 height 20
type input "*"
click at [611, 351] on button "Create product" at bounding box center [620, 354] width 72 height 21
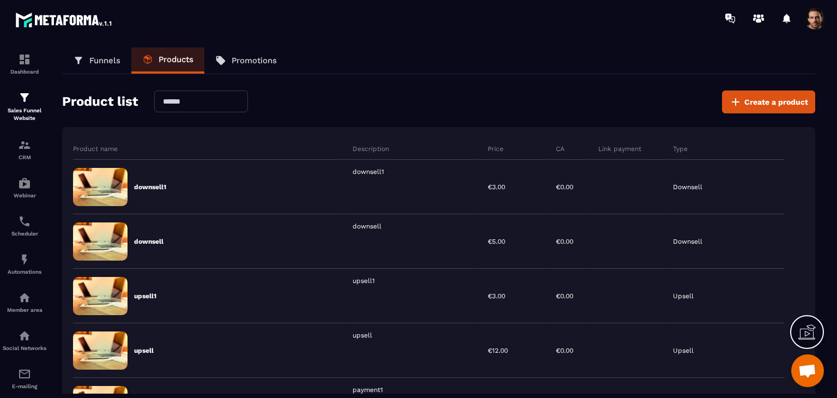
click at [89, 59] on p "Funnels" at bounding box center [104, 61] width 31 height 10
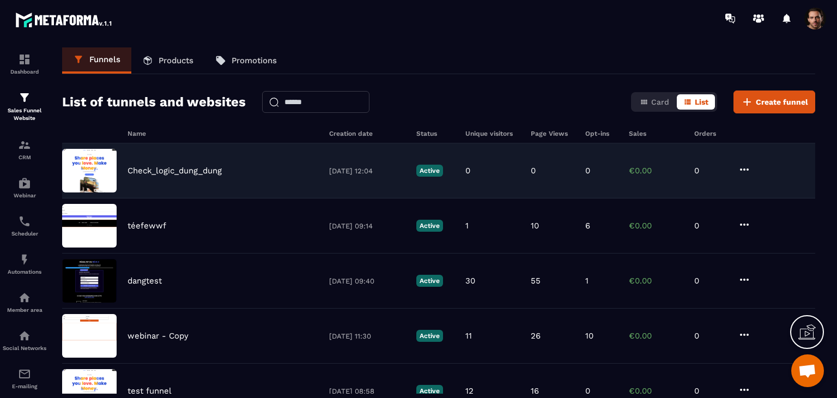
click at [659, 179] on div "Check_logic_dung_dung [DATE] 12:04 Active 0 0 0 €0.00 0" at bounding box center [438, 170] width 753 height 55
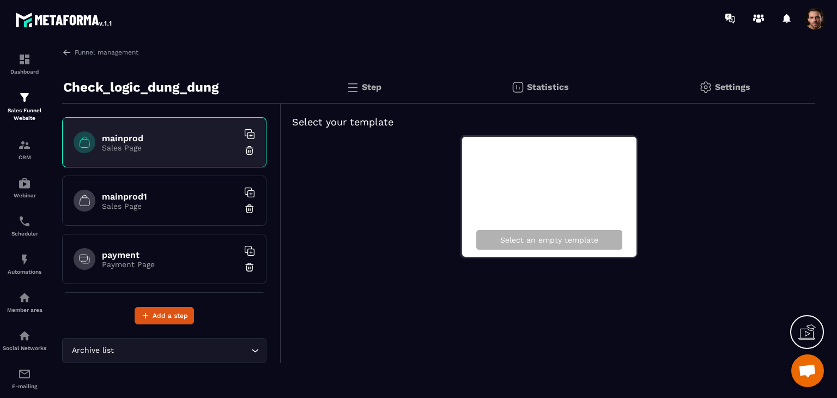
scroll to position [54, 0]
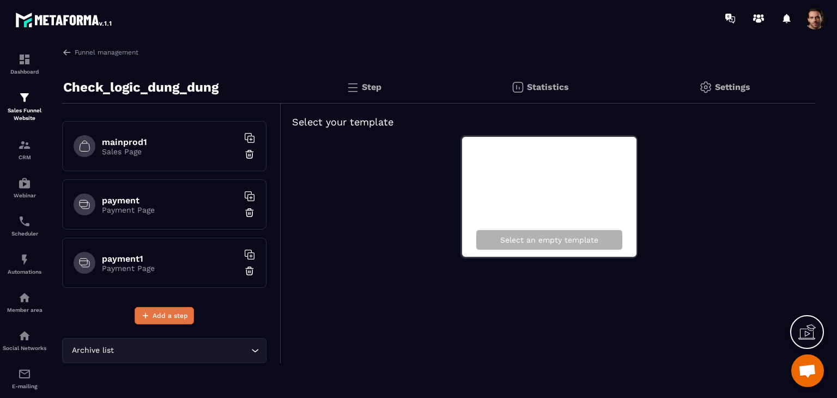
click at [173, 314] on span "Add a step" at bounding box center [170, 315] width 35 height 11
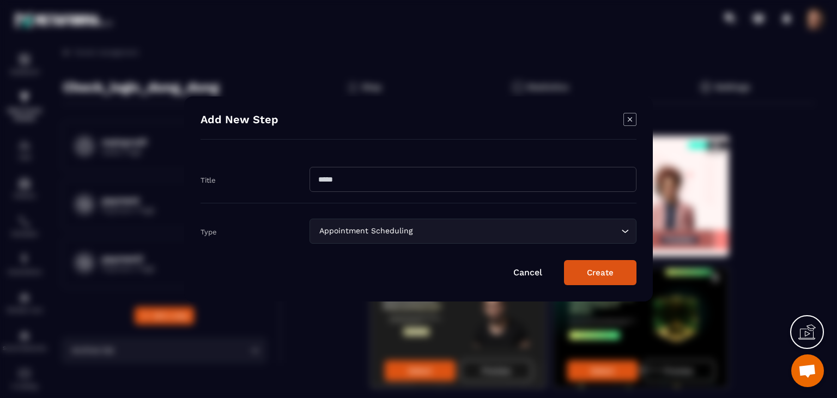
click at [493, 181] on input "Modal window" at bounding box center [473, 179] width 327 height 25
click at [481, 232] on input "Search for option" at bounding box center [517, 231] width 204 height 12
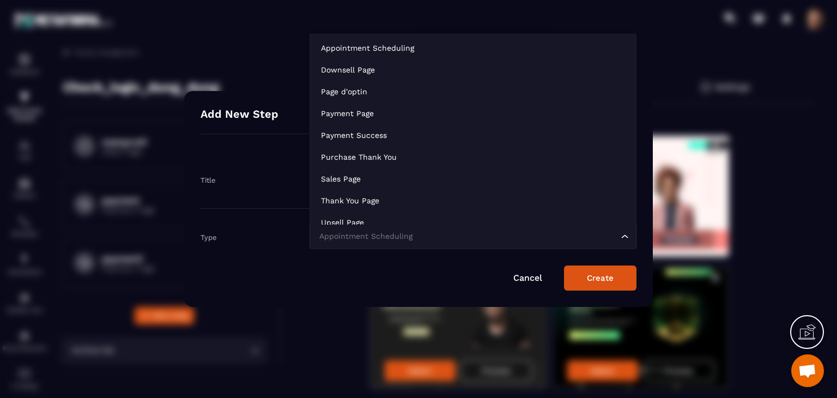
scroll to position [0, 0]
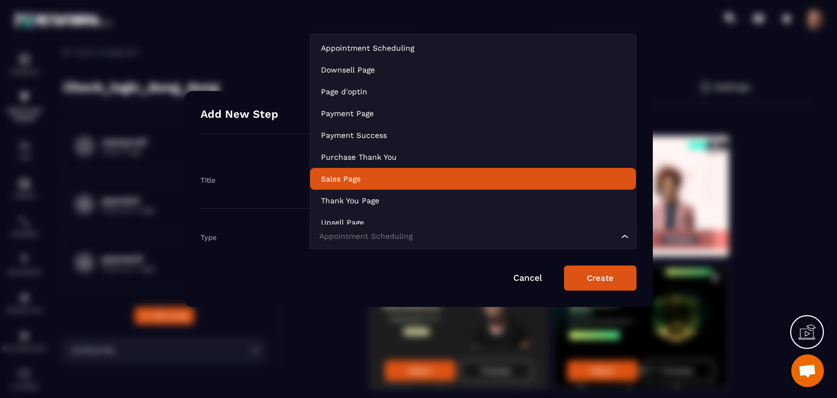
click at [404, 173] on p "Sales Page" at bounding box center [473, 178] width 304 height 11
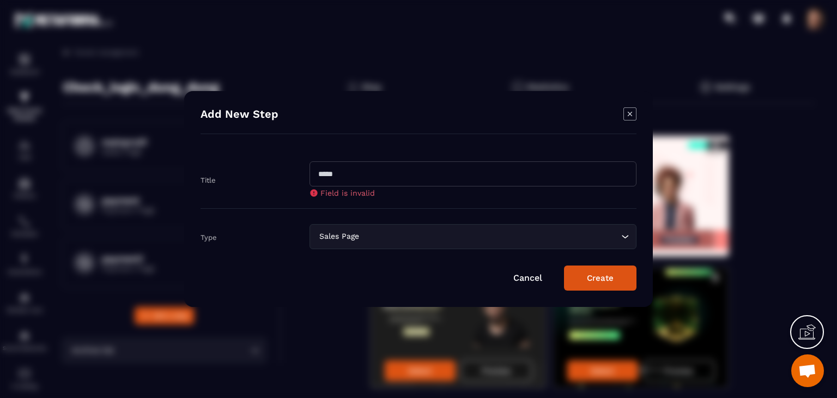
click at [408, 172] on input "Modal window" at bounding box center [473, 173] width 327 height 25
drag, startPoint x: 408, startPoint y: 172, endPoint x: 410, endPoint y: 152, distance: 20.3
click at [410, 152] on div "Title * Field is invalid" at bounding box center [419, 179] width 436 height 58
type input "********"
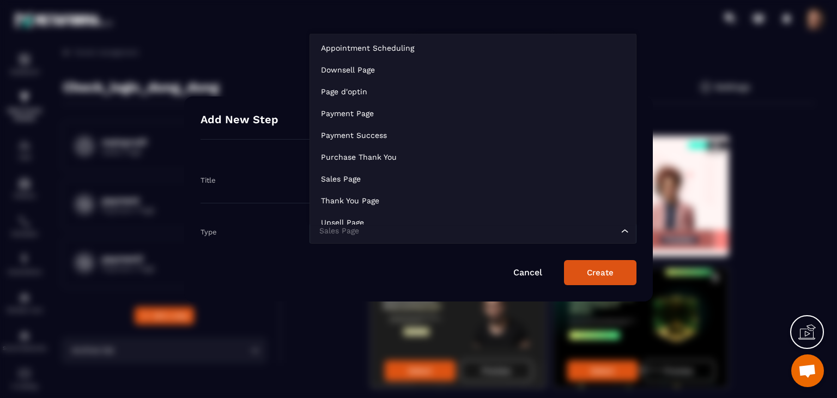
click at [465, 236] on input "Search for option" at bounding box center [468, 231] width 302 height 12
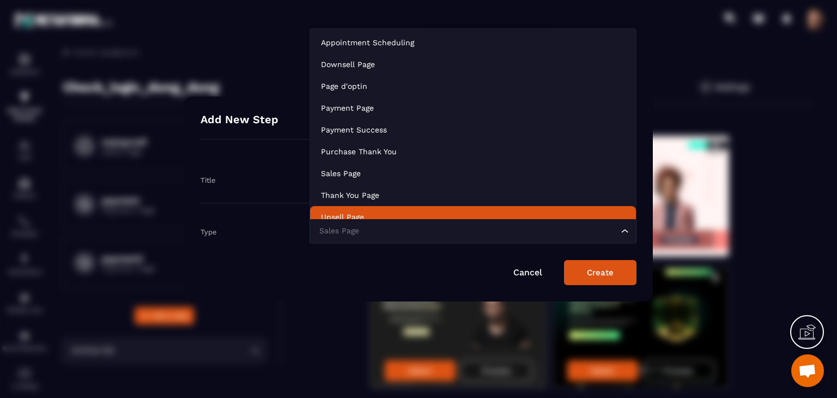
scroll to position [8, 0]
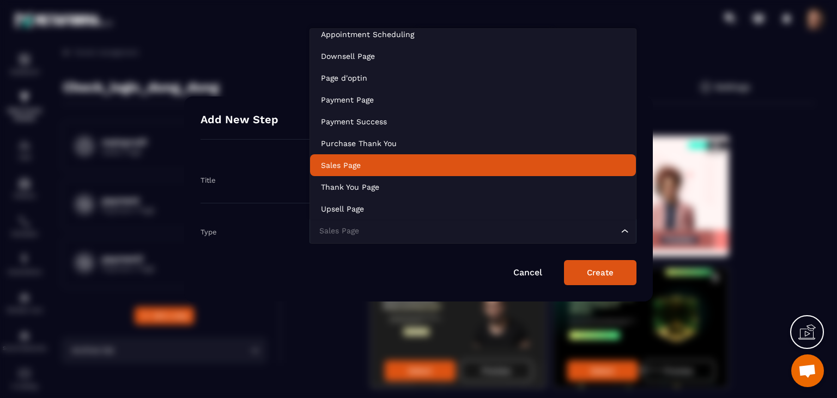
click at [408, 165] on p "Sales Page" at bounding box center [473, 165] width 304 height 11
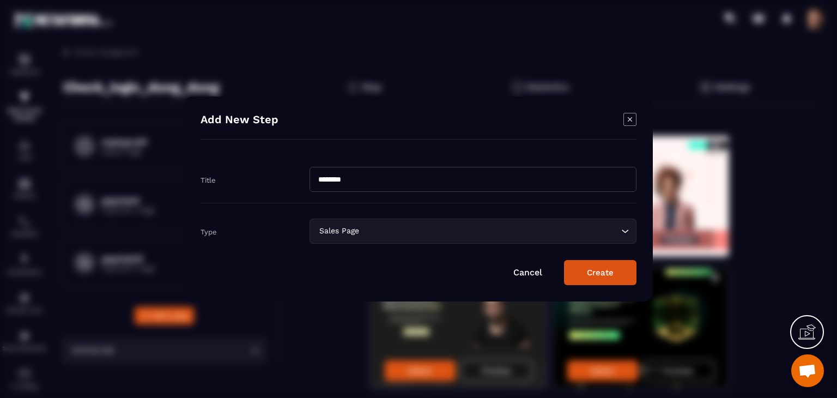
click at [601, 276] on button "Create" at bounding box center [600, 272] width 72 height 25
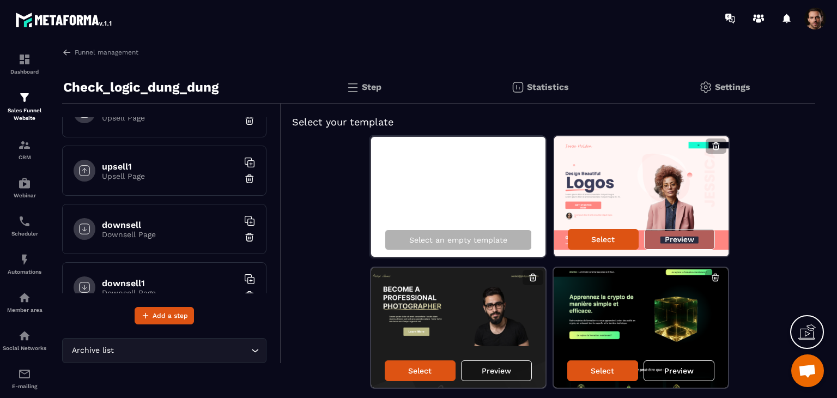
scroll to position [347, 0]
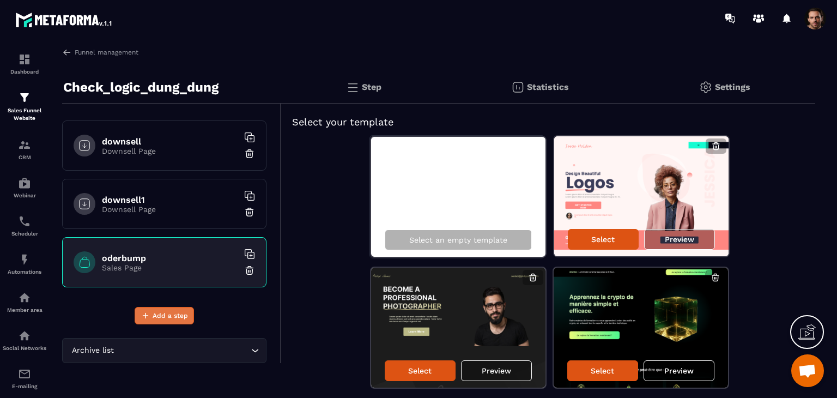
click at [178, 316] on span "Add a step" at bounding box center [170, 315] width 35 height 11
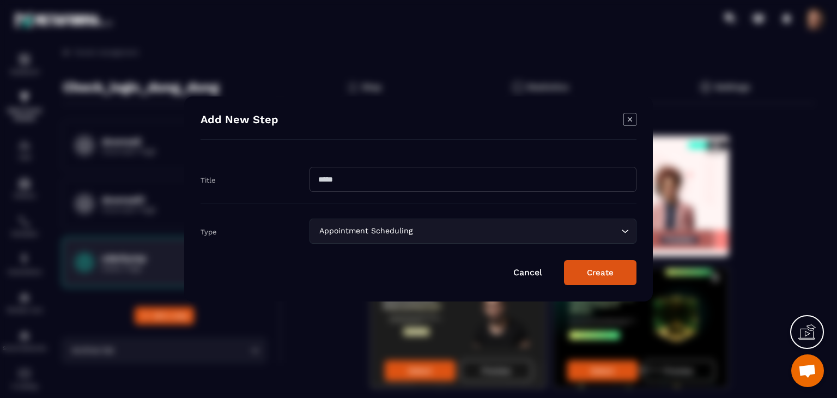
click at [383, 177] on input "Modal window" at bounding box center [473, 179] width 327 height 25
type input "*********"
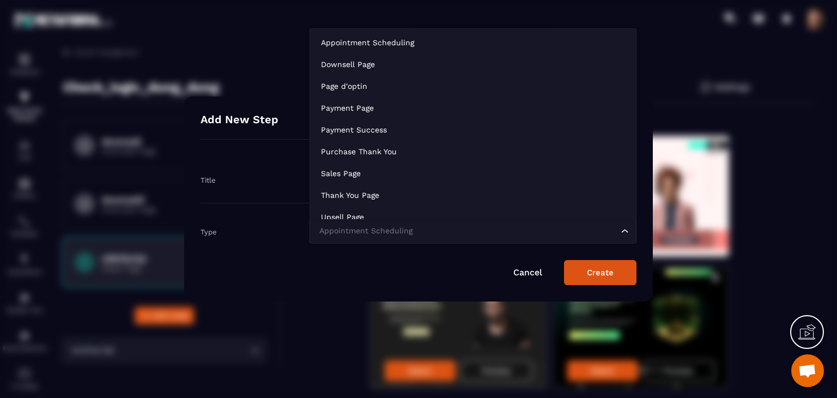
click at [416, 230] on div "Appointment Scheduling" at bounding box center [468, 231] width 304 height 12
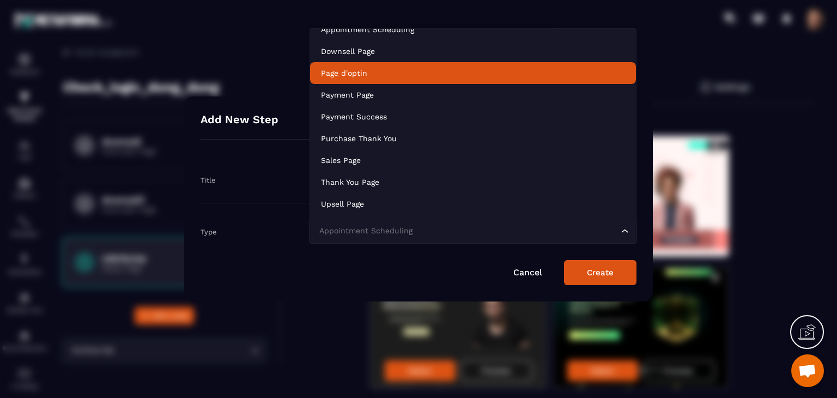
scroll to position [0, 0]
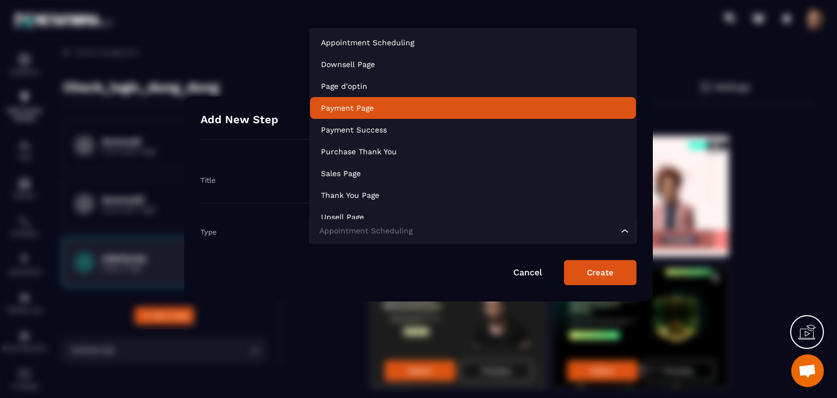
drag, startPoint x: 419, startPoint y: 103, endPoint x: 422, endPoint y: 110, distance: 7.6
click at [419, 104] on p "Payment Page" at bounding box center [473, 107] width 304 height 11
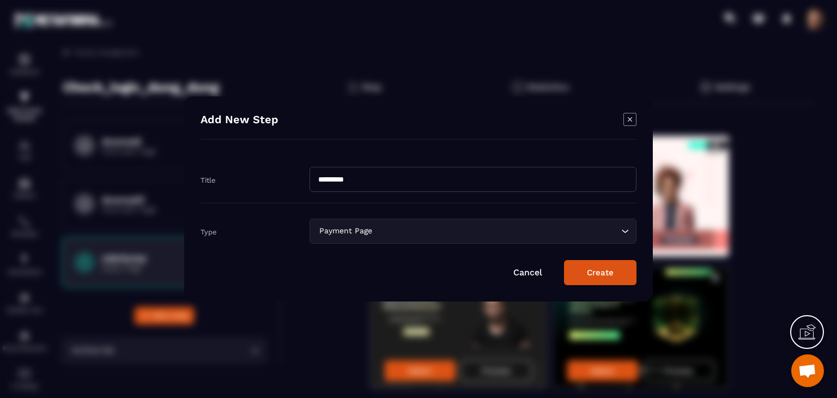
click at [603, 280] on button "Create" at bounding box center [600, 272] width 72 height 25
